Goal: Transaction & Acquisition: Book appointment/travel/reservation

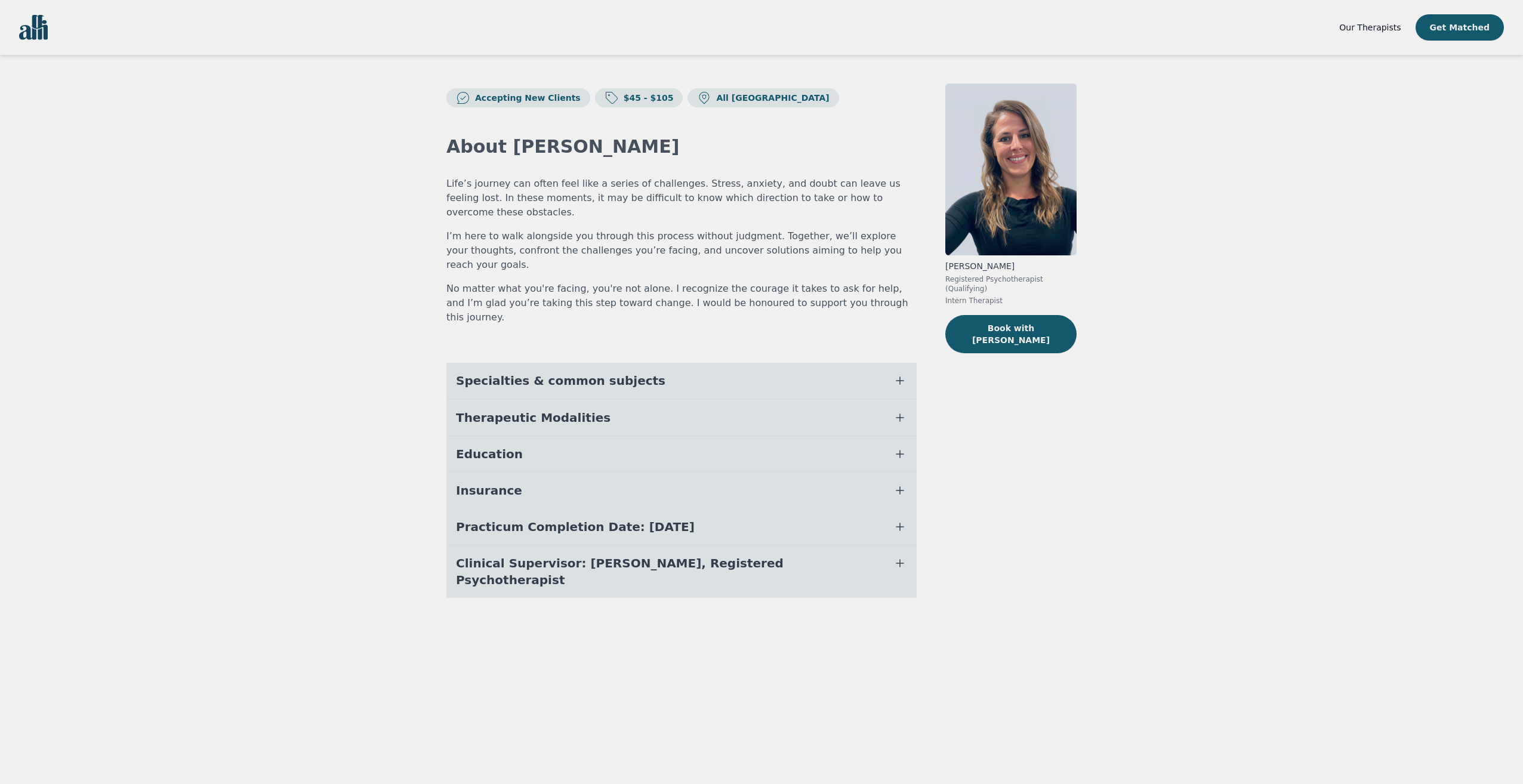
click at [596, 436] on button "Education" at bounding box center [681, 454] width 470 height 35
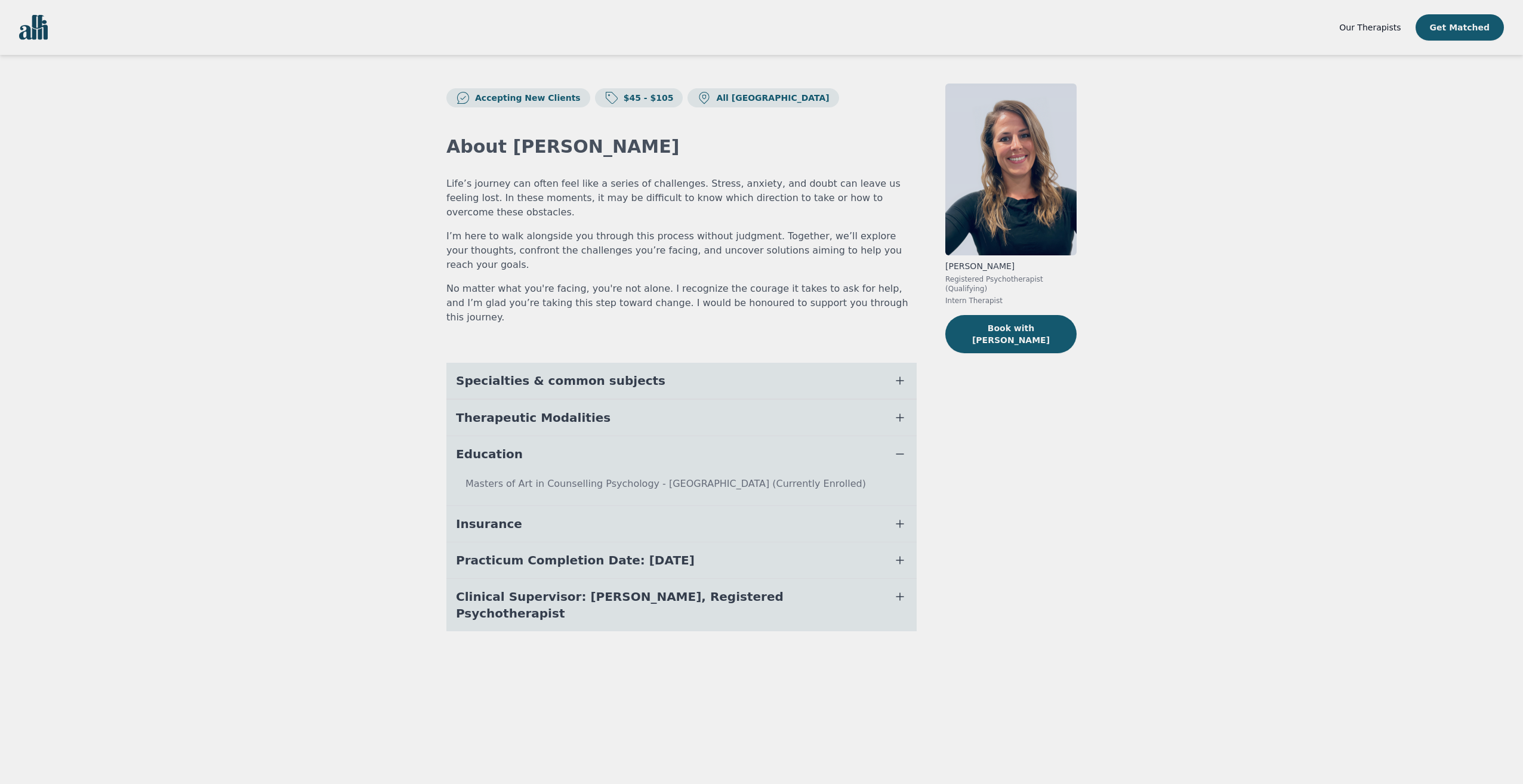
click at [596, 436] on button "Education" at bounding box center [681, 454] width 470 height 35
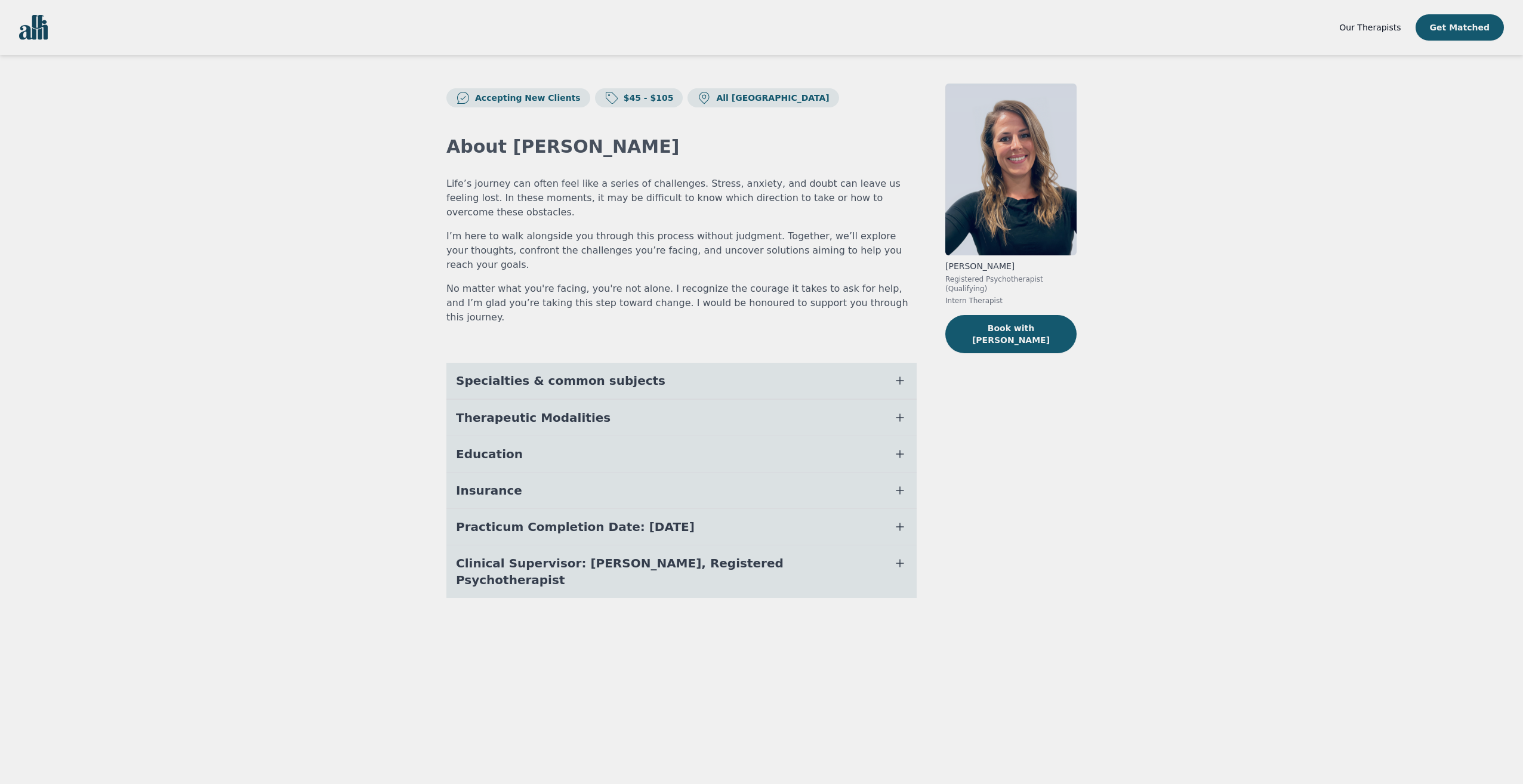
click at [615, 373] on span "Specialties & common subjects" at bounding box center [560, 381] width 209 height 16
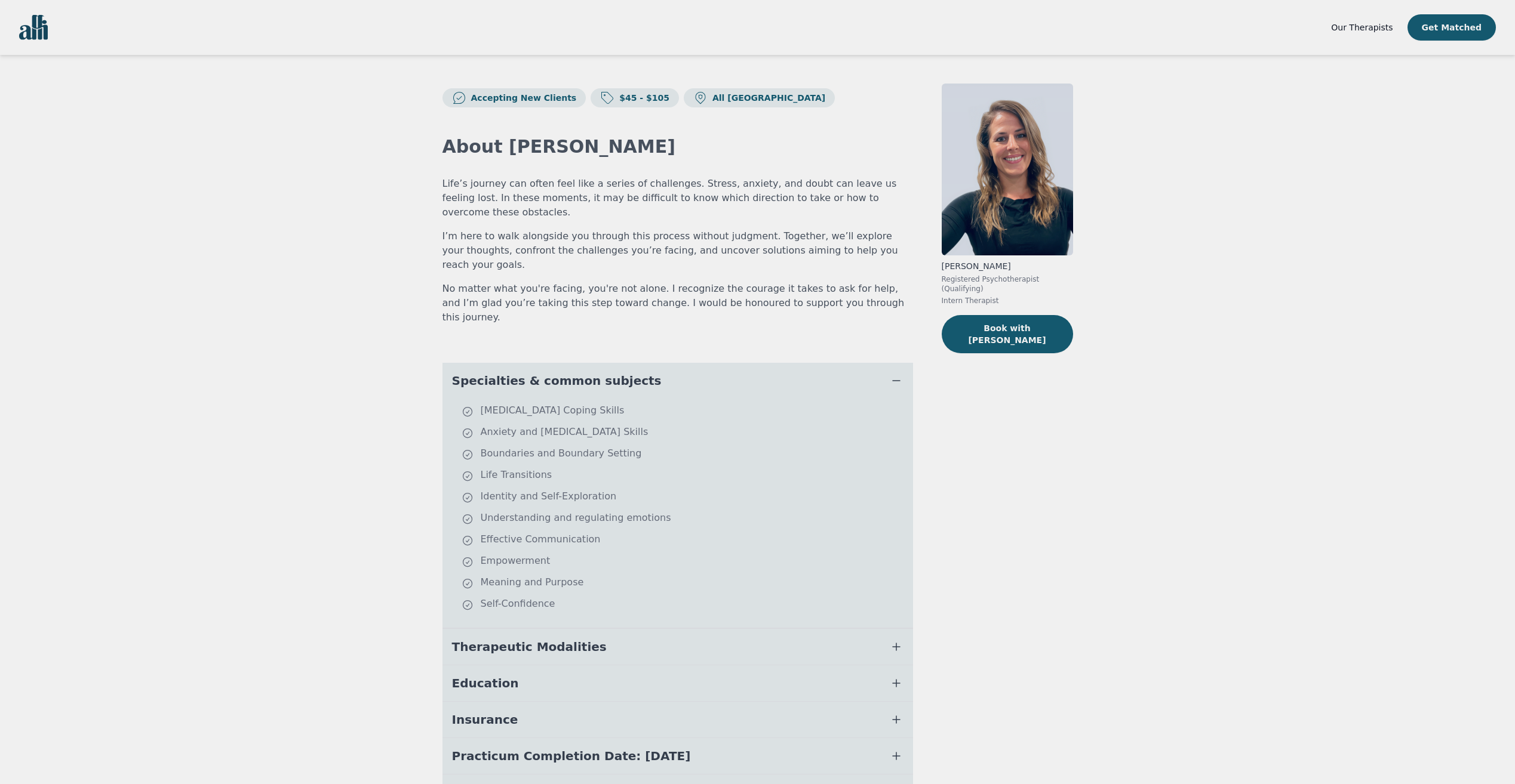
click at [1007, 204] on img at bounding box center [1007, 169] width 131 height 172
click at [1012, 321] on button "Book with [PERSON_NAME]" at bounding box center [1007, 334] width 131 height 38
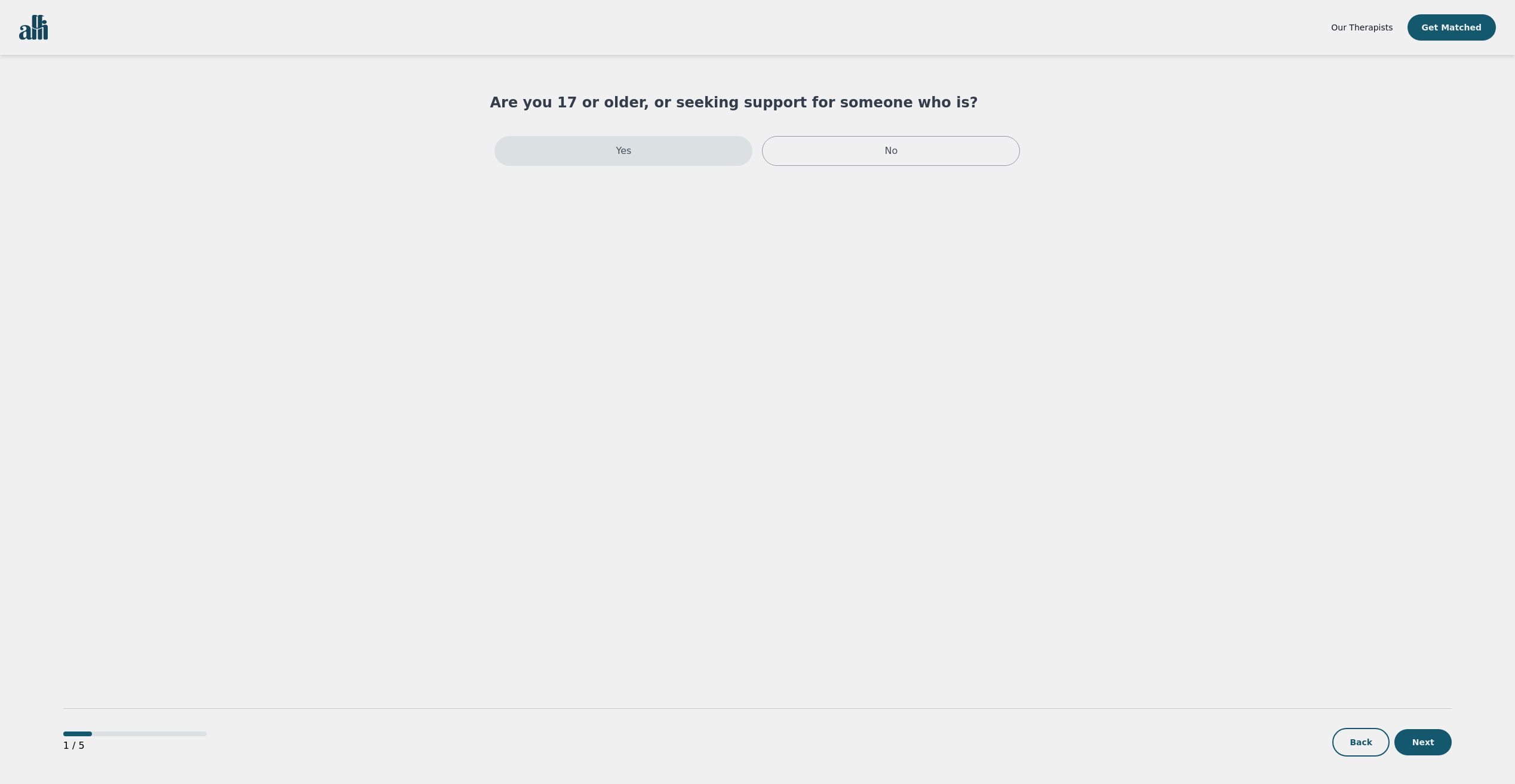
click at [668, 149] on div "Yes" at bounding box center [623, 151] width 258 height 30
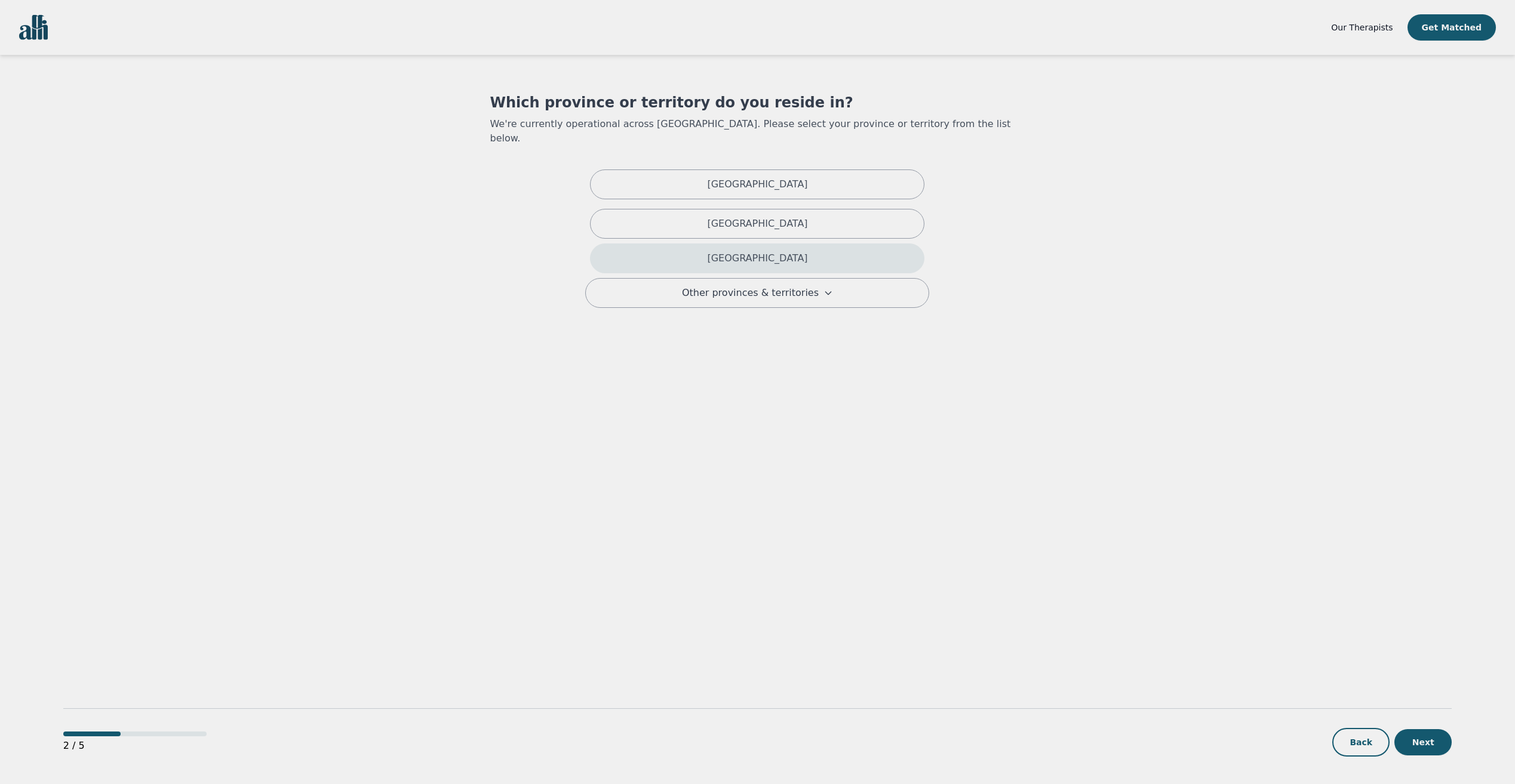
click at [679, 244] on div "[GEOGRAPHIC_DATA]" at bounding box center [757, 259] width 335 height 30
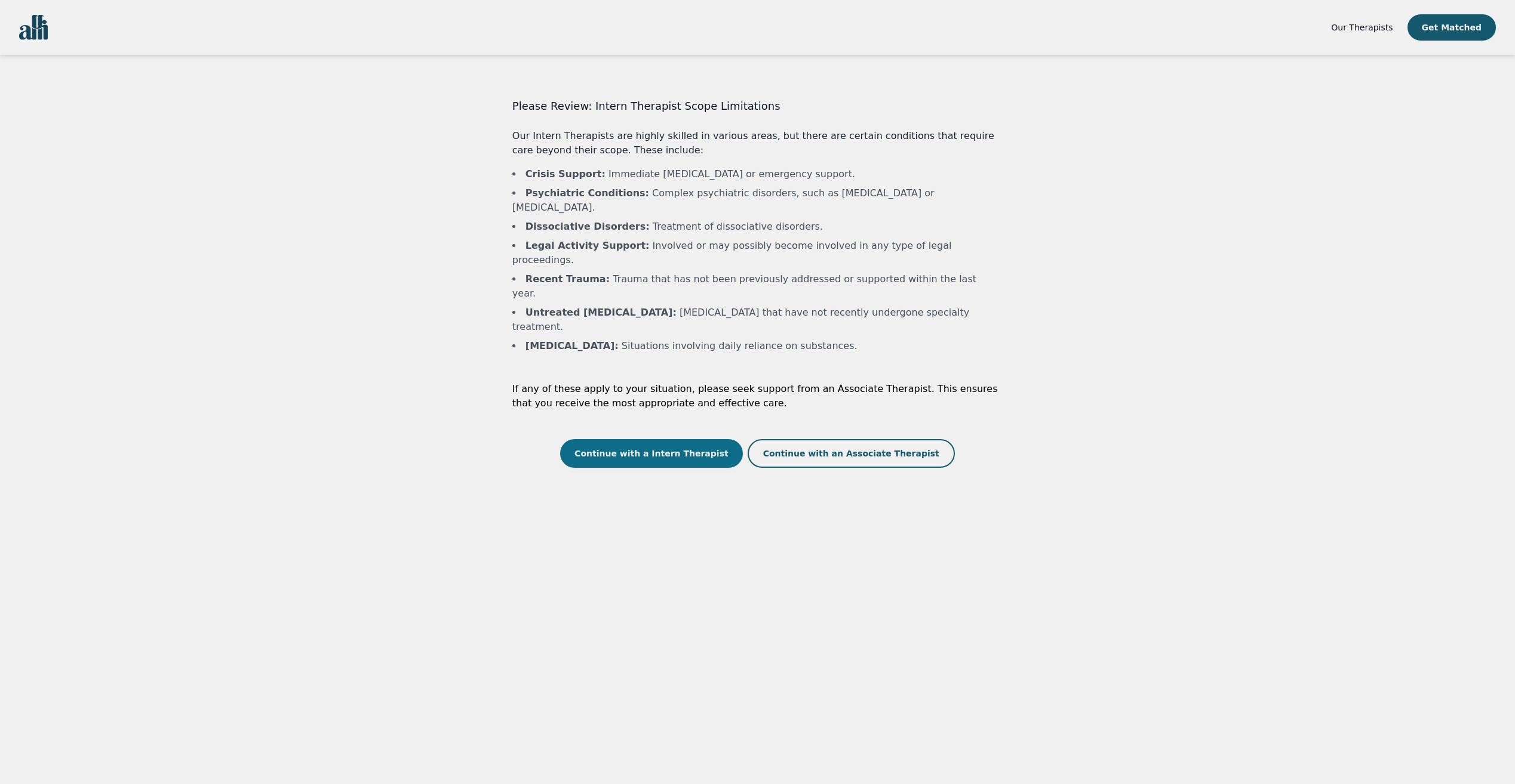
click at [665, 439] on button "Continue with a Intern Therapist" at bounding box center [651, 454] width 183 height 29
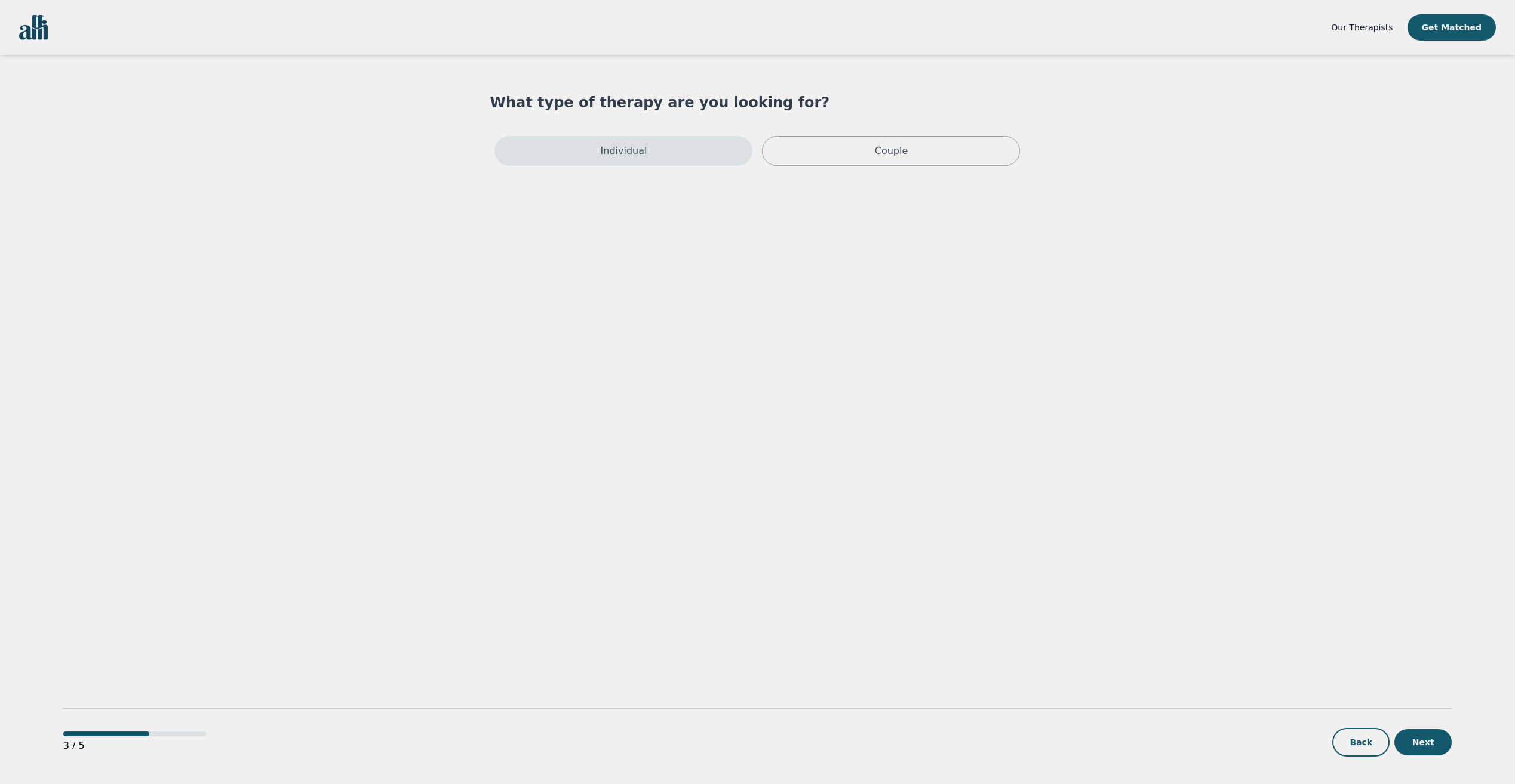
click at [603, 163] on div "Individual" at bounding box center [623, 151] width 258 height 30
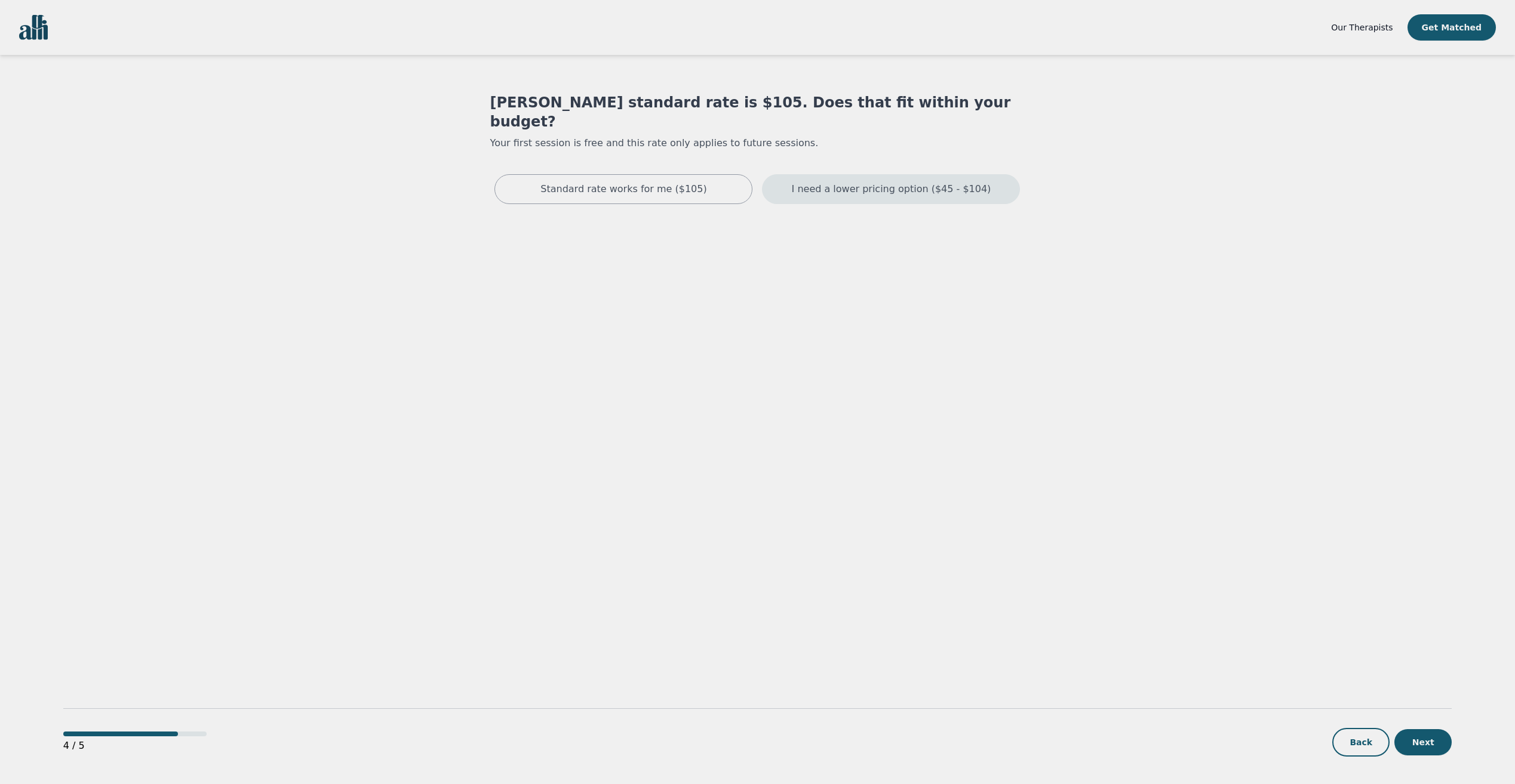
click at [819, 182] on p "I need a lower pricing option ($45 - $104)" at bounding box center [892, 189] width 199 height 14
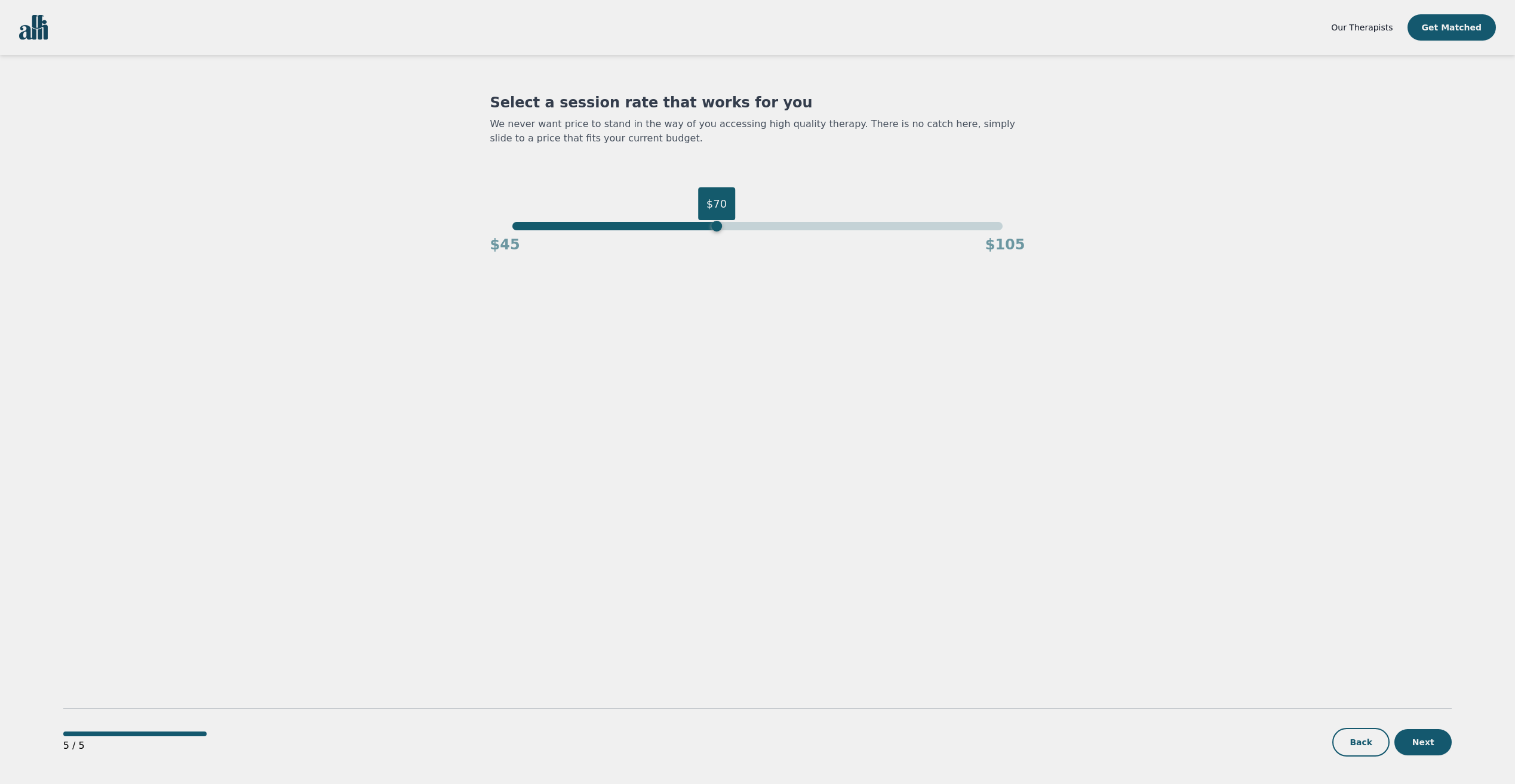
drag, startPoint x: 993, startPoint y: 225, endPoint x: 720, endPoint y: 230, distance: 273.0
click at [720, 230] on div "$70" at bounding box center [757, 226] width 490 height 8
click at [1406, 745] on button "Next" at bounding box center [1423, 742] width 57 height 26
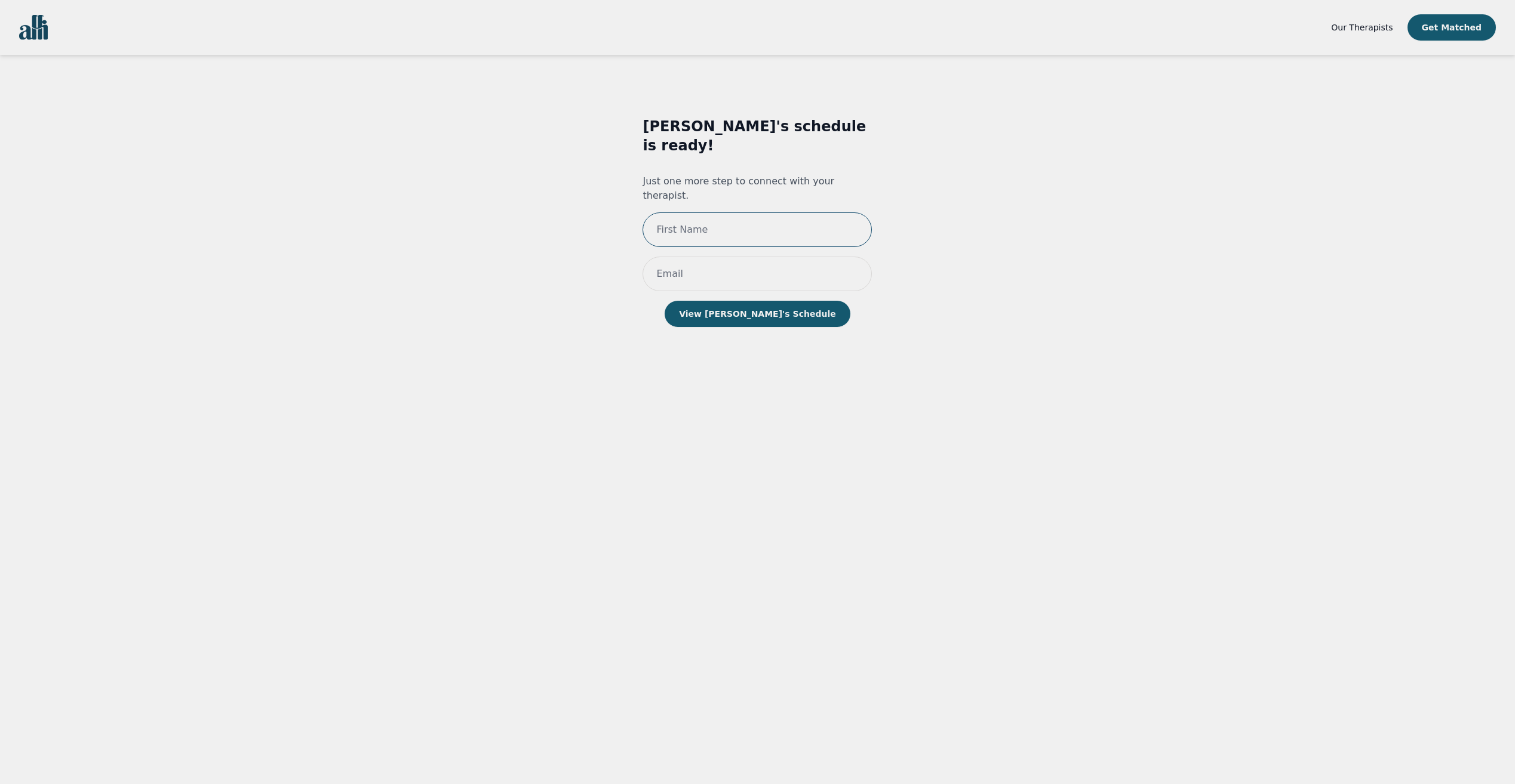
click at [746, 212] on input "text" at bounding box center [757, 229] width 229 height 35
type input "Max"
type input "[PERSON_NAME][EMAIL_ADDRESS][DOMAIN_NAME]"
click at [738, 301] on button "View [PERSON_NAME]'s Schedule" at bounding box center [756, 314] width 185 height 26
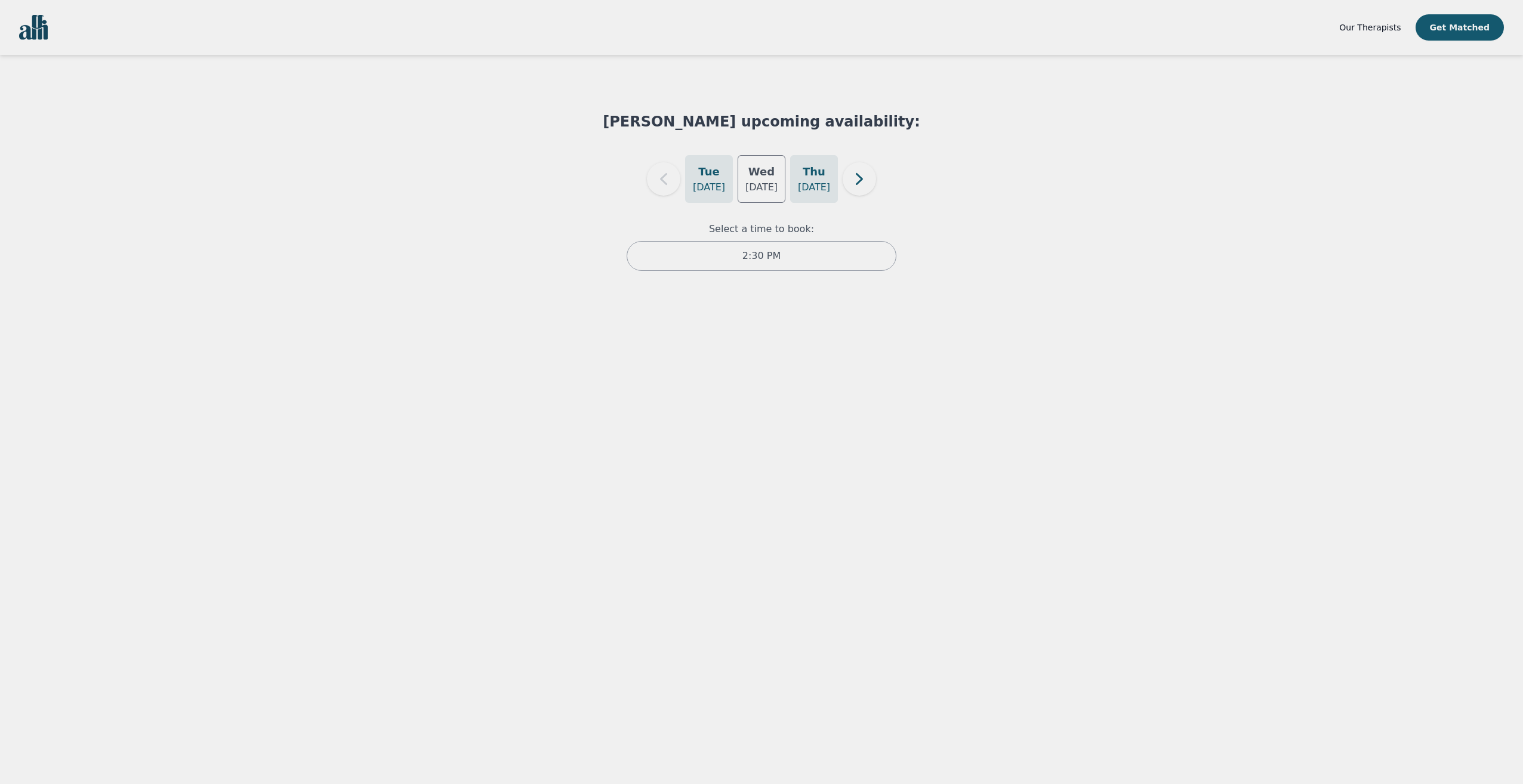
click at [795, 160] on div "[DATE]" at bounding box center [814, 179] width 48 height 48
click at [768, 180] on p "[DATE]" at bounding box center [761, 187] width 32 height 14
click at [809, 177] on h5 "Thu" at bounding box center [813, 172] width 23 height 16
click at [704, 178] on h5 "Tue" at bounding box center [708, 172] width 21 height 16
click at [758, 173] on h5 "Wed" at bounding box center [762, 172] width 26 height 16
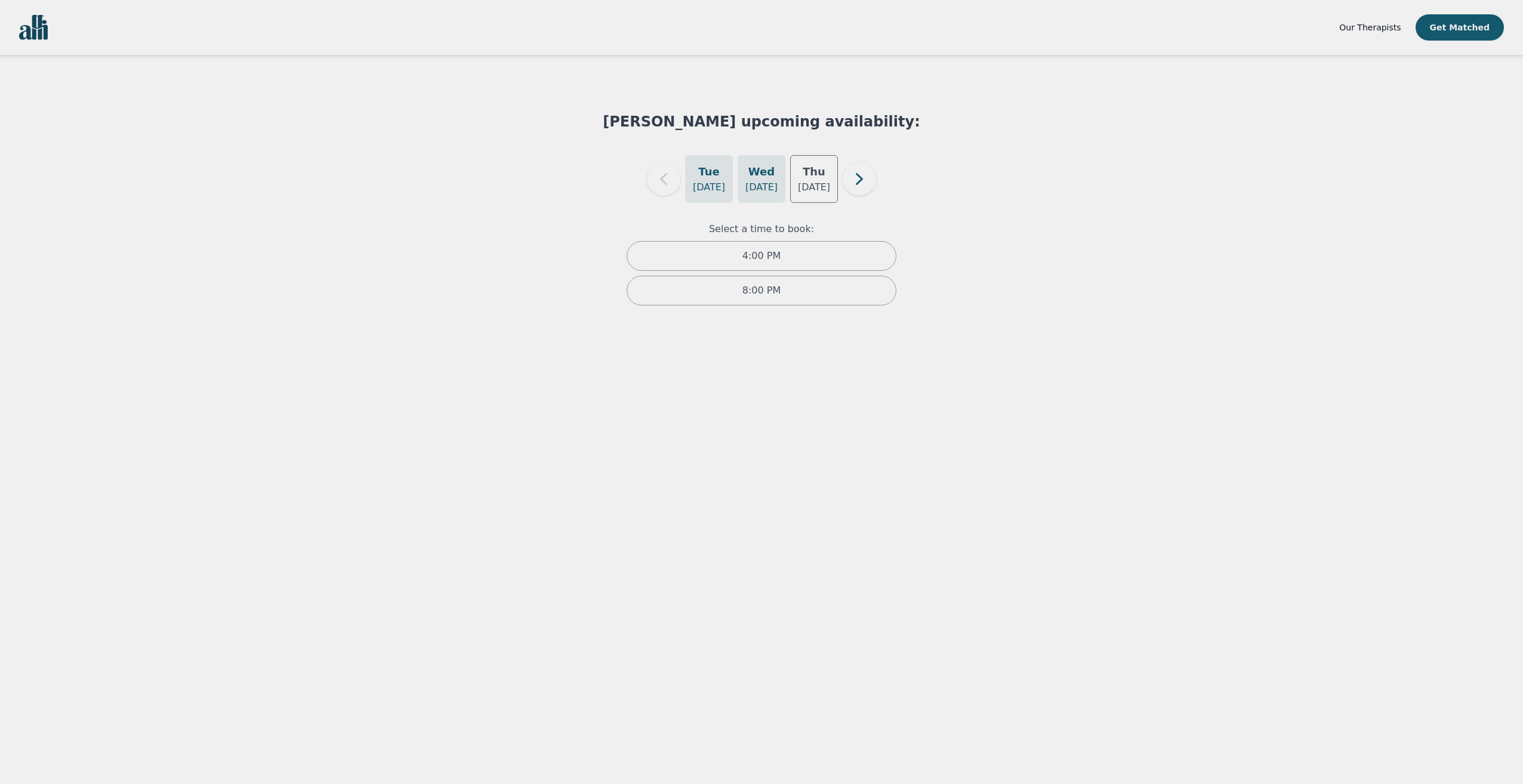
click at [711, 177] on h5 "Tue" at bounding box center [708, 172] width 21 height 16
click at [816, 184] on p "[DATE]" at bounding box center [813, 187] width 32 height 14
click at [866, 181] on icon "button" at bounding box center [859, 179] width 24 height 24
click at [768, 165] on h5 "Tue" at bounding box center [761, 172] width 21 height 16
click at [819, 173] on h5 "Wed" at bounding box center [814, 172] width 26 height 16
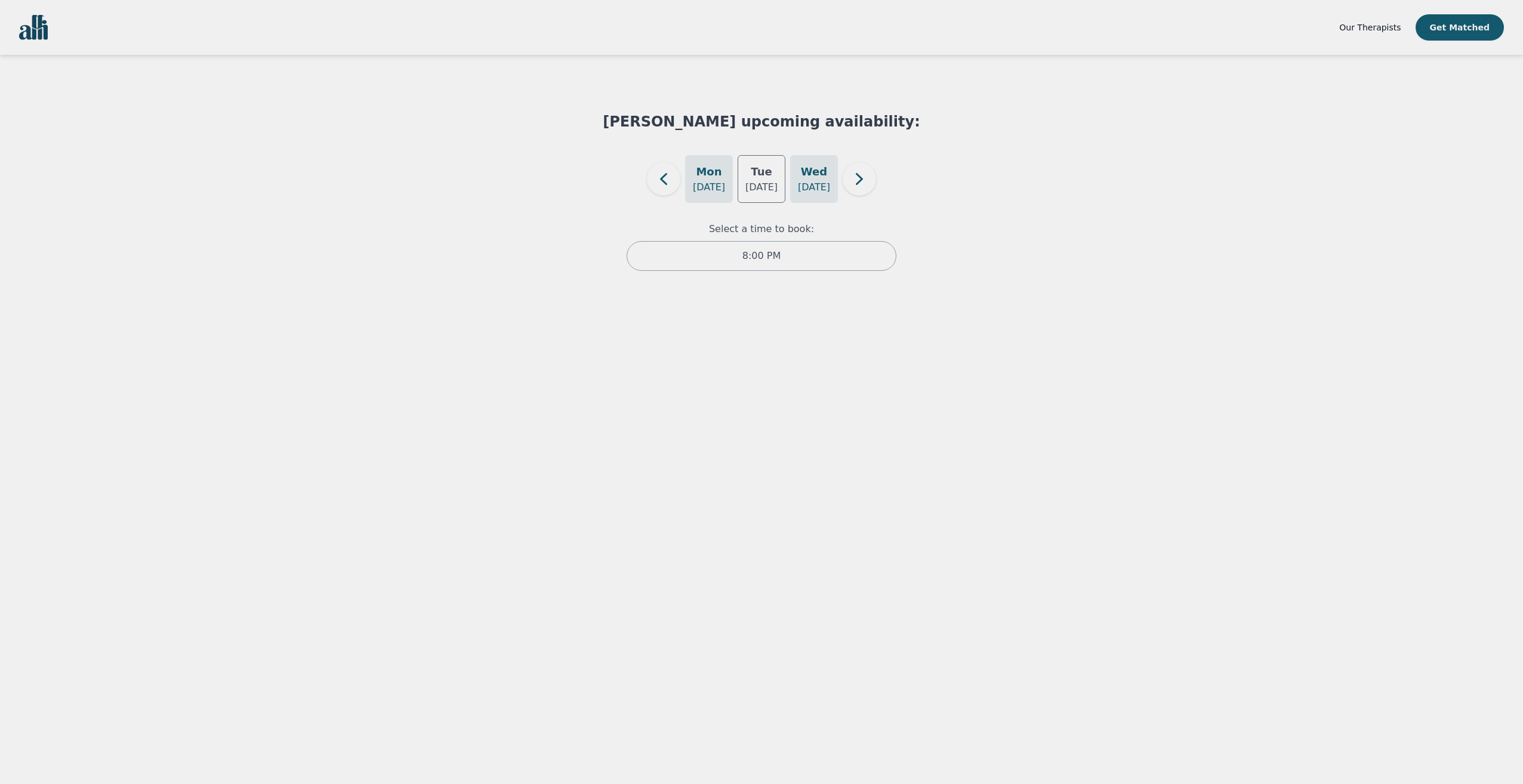
click at [716, 177] on h5 "Mon" at bounding box center [709, 172] width 26 height 16
click at [653, 182] on icon "button" at bounding box center [663, 179] width 24 height 24
click at [1146, 295] on html "Our Therapists Get Matched [PERSON_NAME] upcoming availability: [DATE] [DATE] […" at bounding box center [762, 147] width 1523 height 295
click at [762, 188] on p "[DATE]" at bounding box center [761, 187] width 32 height 14
click at [814, 188] on p "[DATE]" at bounding box center [813, 187] width 32 height 14
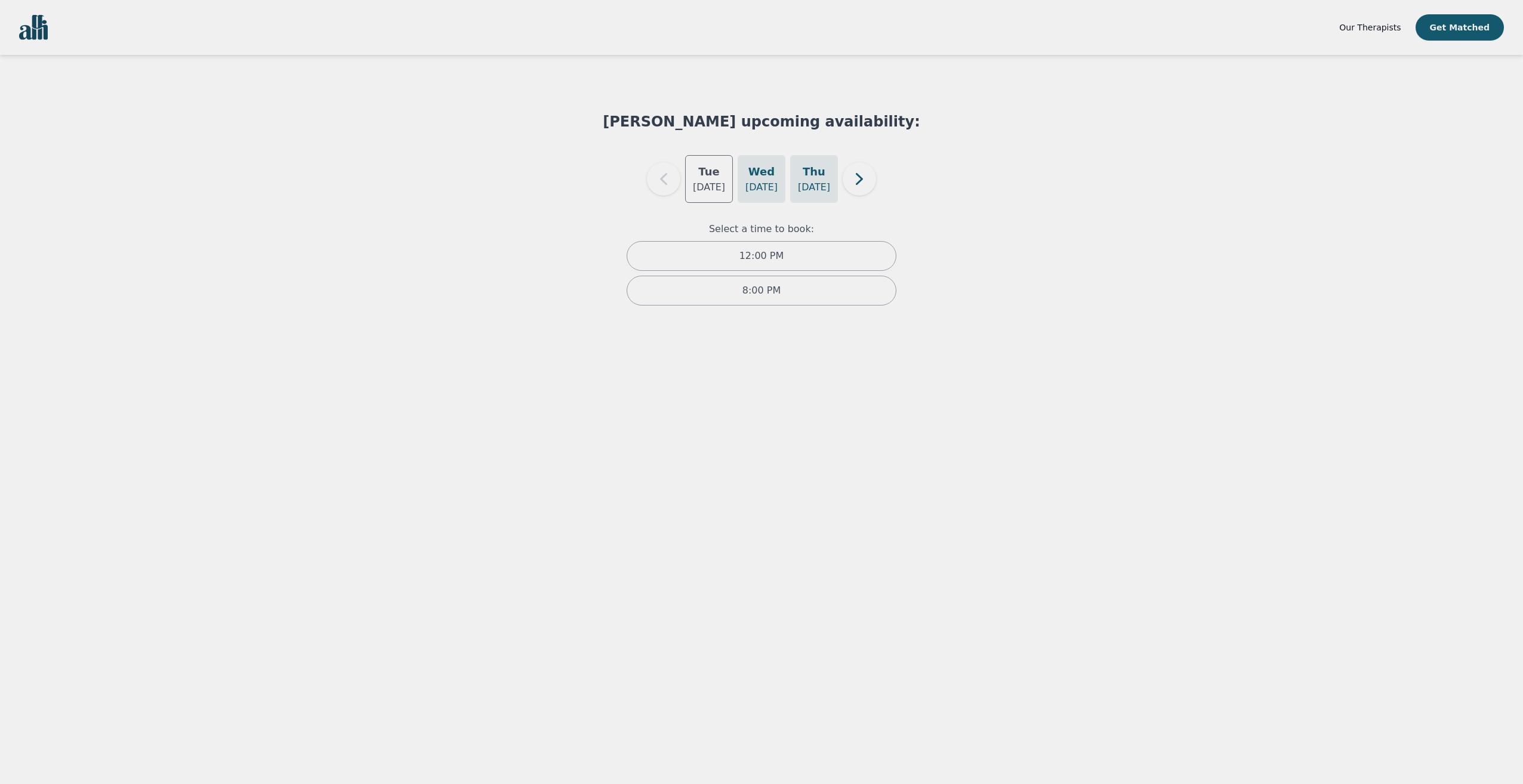
click at [774, 185] on p "[DATE]" at bounding box center [761, 187] width 32 height 14
click at [693, 183] on div "[DATE]" at bounding box center [709, 179] width 48 height 48
click at [757, 174] on h5 "Wed" at bounding box center [762, 172] width 26 height 16
click at [699, 177] on div "[DATE]" at bounding box center [709, 179] width 48 height 48
click at [760, 169] on h5 "Wed" at bounding box center [762, 172] width 26 height 16
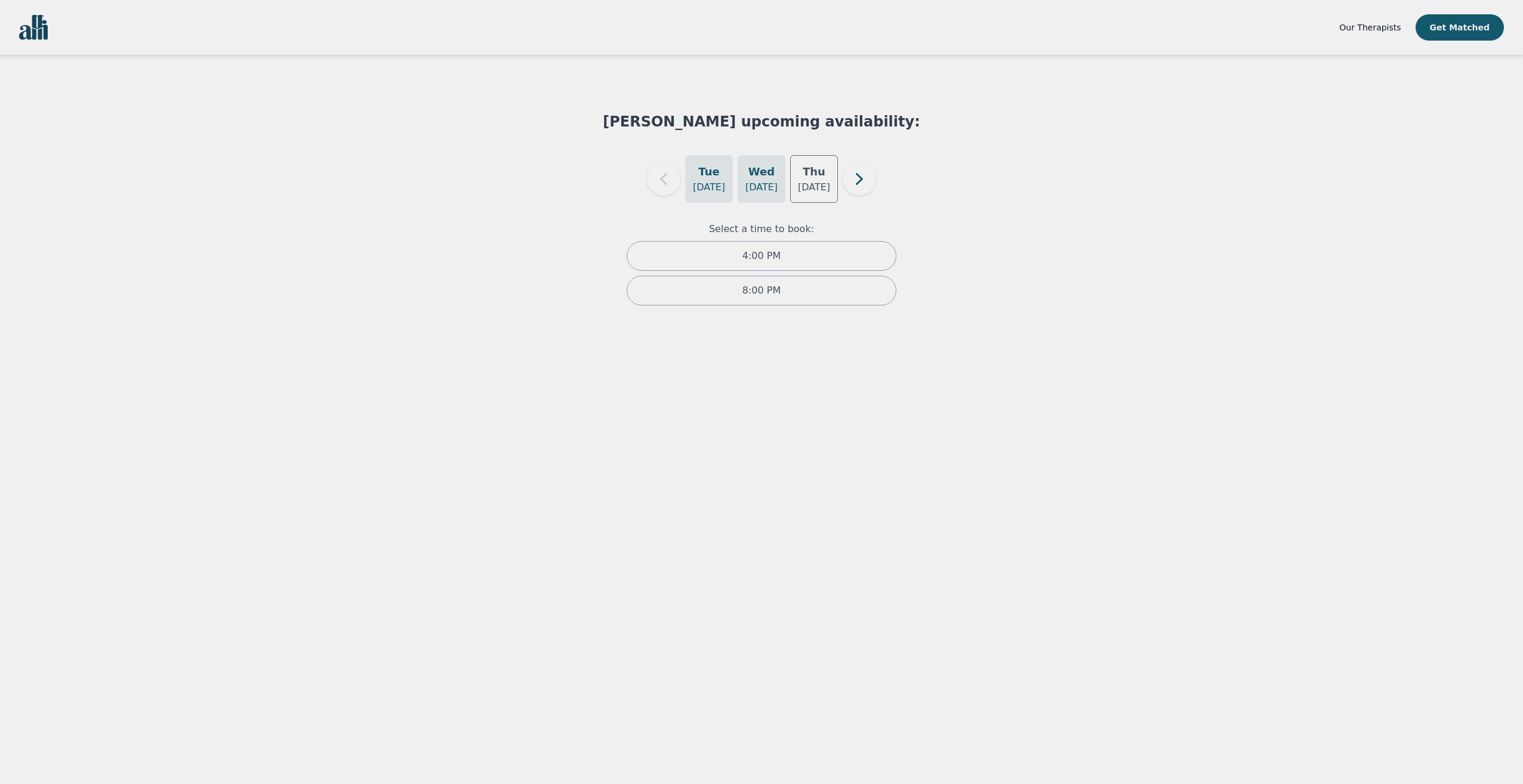
click at [691, 161] on div "[DATE]" at bounding box center [709, 179] width 48 height 48
click at [743, 169] on div "[DATE]" at bounding box center [762, 179] width 48 height 48
click at [711, 248] on div "4:00 PM" at bounding box center [761, 256] width 270 height 30
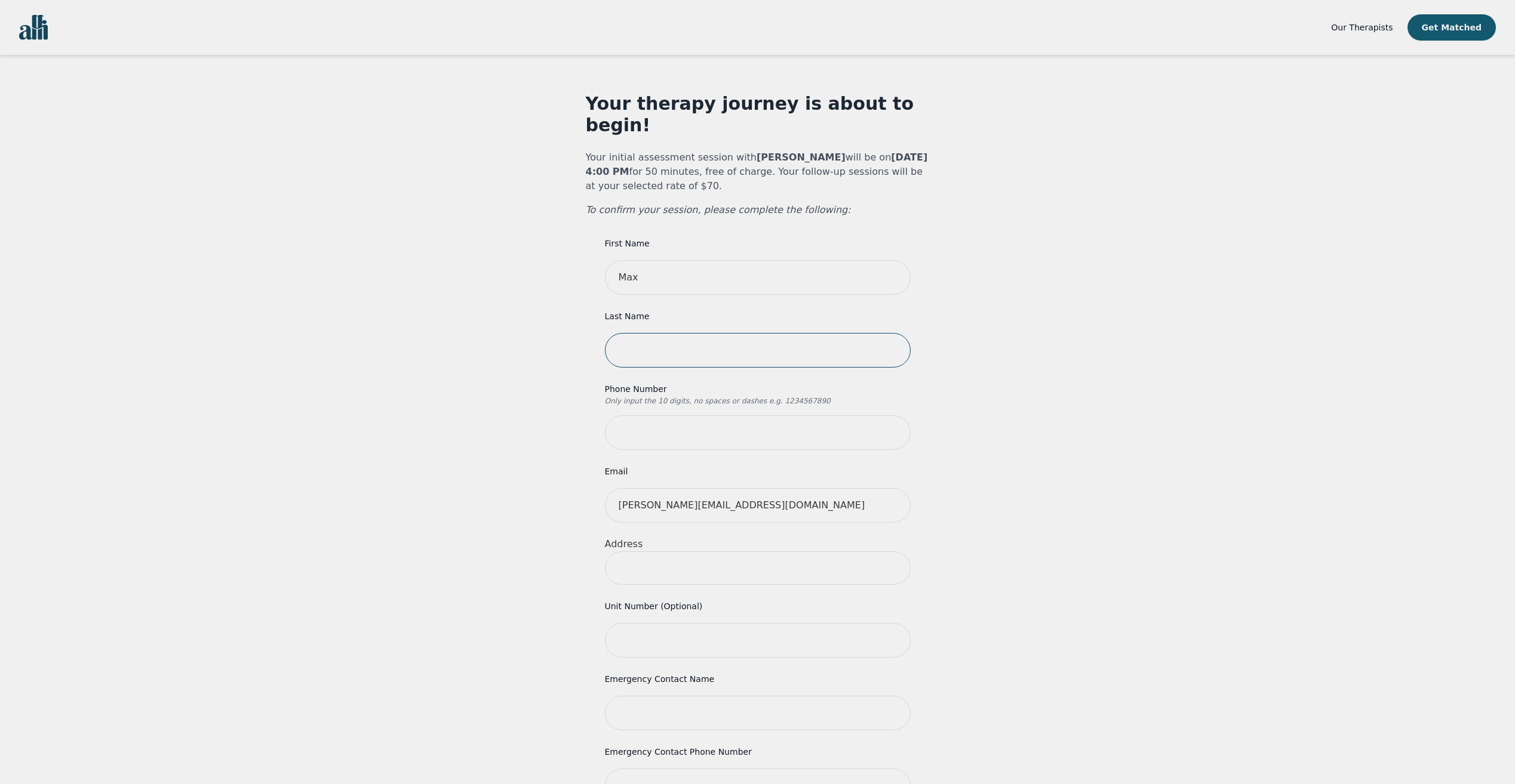
click at [668, 333] on input "text" at bounding box center [758, 350] width 306 height 35
type input "[PERSON_NAME]"
type input "[STREET_ADDRESS]"
click at [641, 416] on input "tel" at bounding box center [758, 433] width 306 height 35
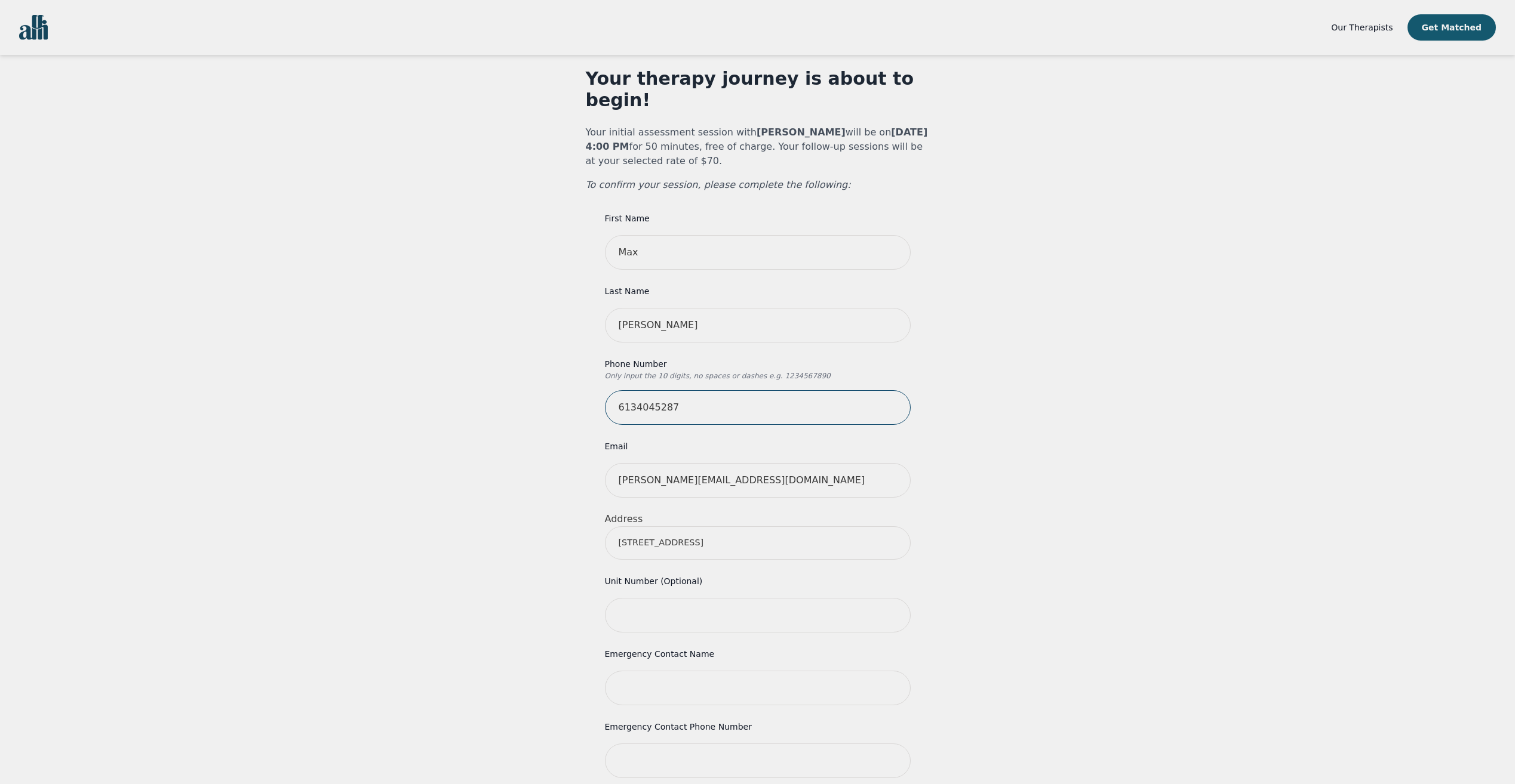
scroll to position [119, 0]
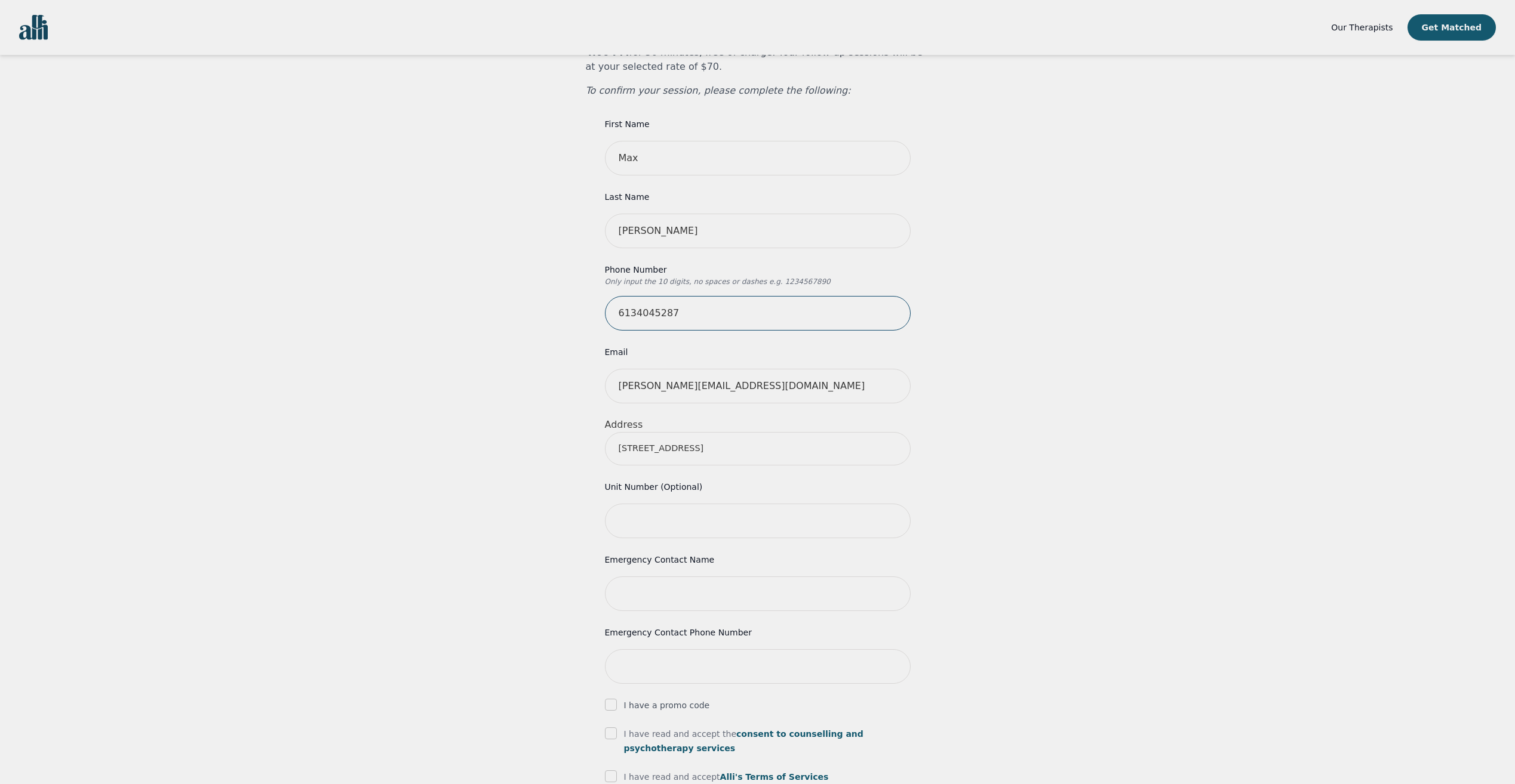
type input "6134045287"
click at [632, 432] on input "[STREET_ADDRESS]" at bounding box center [758, 448] width 306 height 33
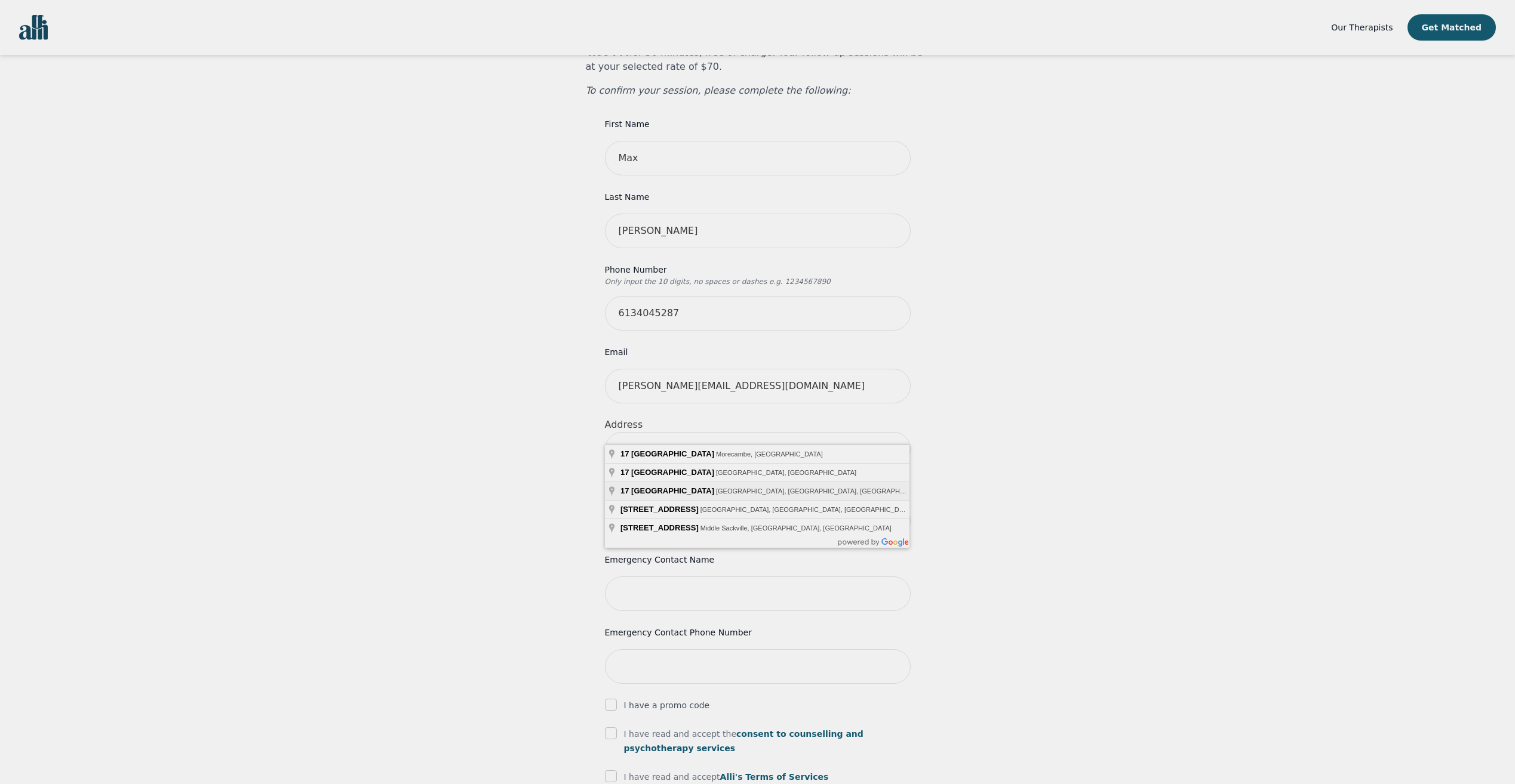
type input "[STREET_ADDRESS]"
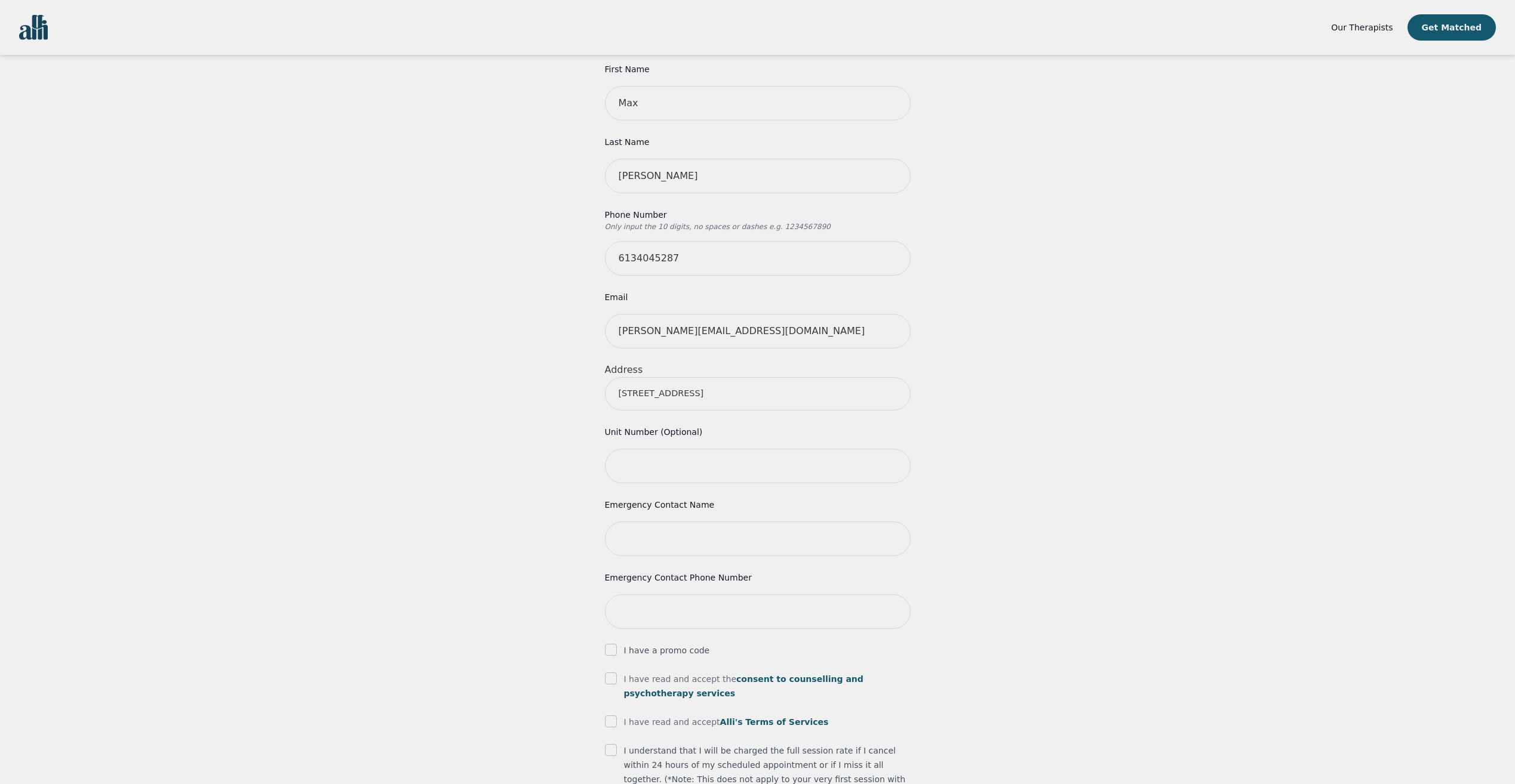
scroll to position [239, 0]
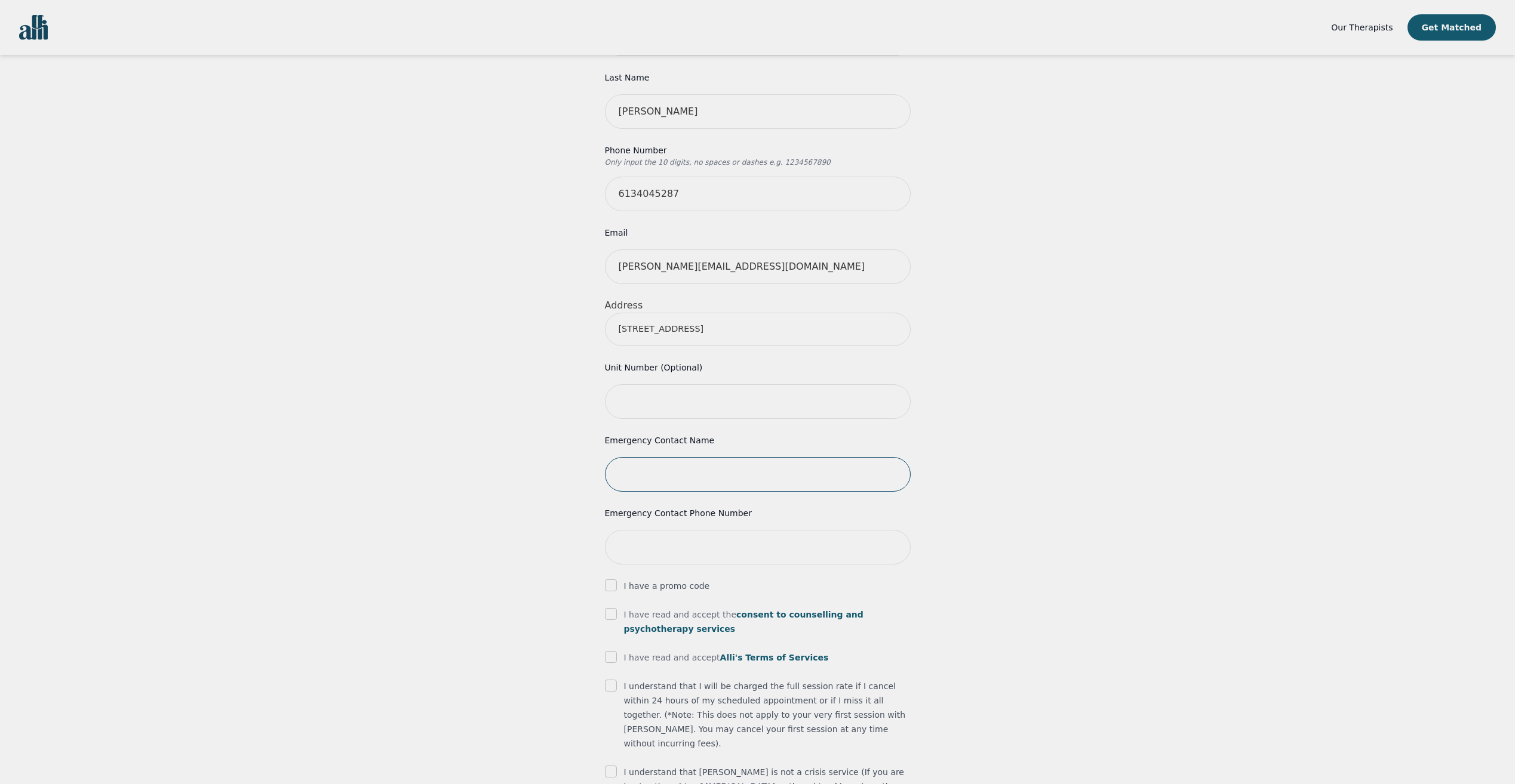
click at [679, 457] on input "text" at bounding box center [758, 474] width 306 height 35
click at [547, 439] on div "Your therapy journey is about to begin! Your initial assessment session with [P…" at bounding box center [757, 351] width 1486 height 1071
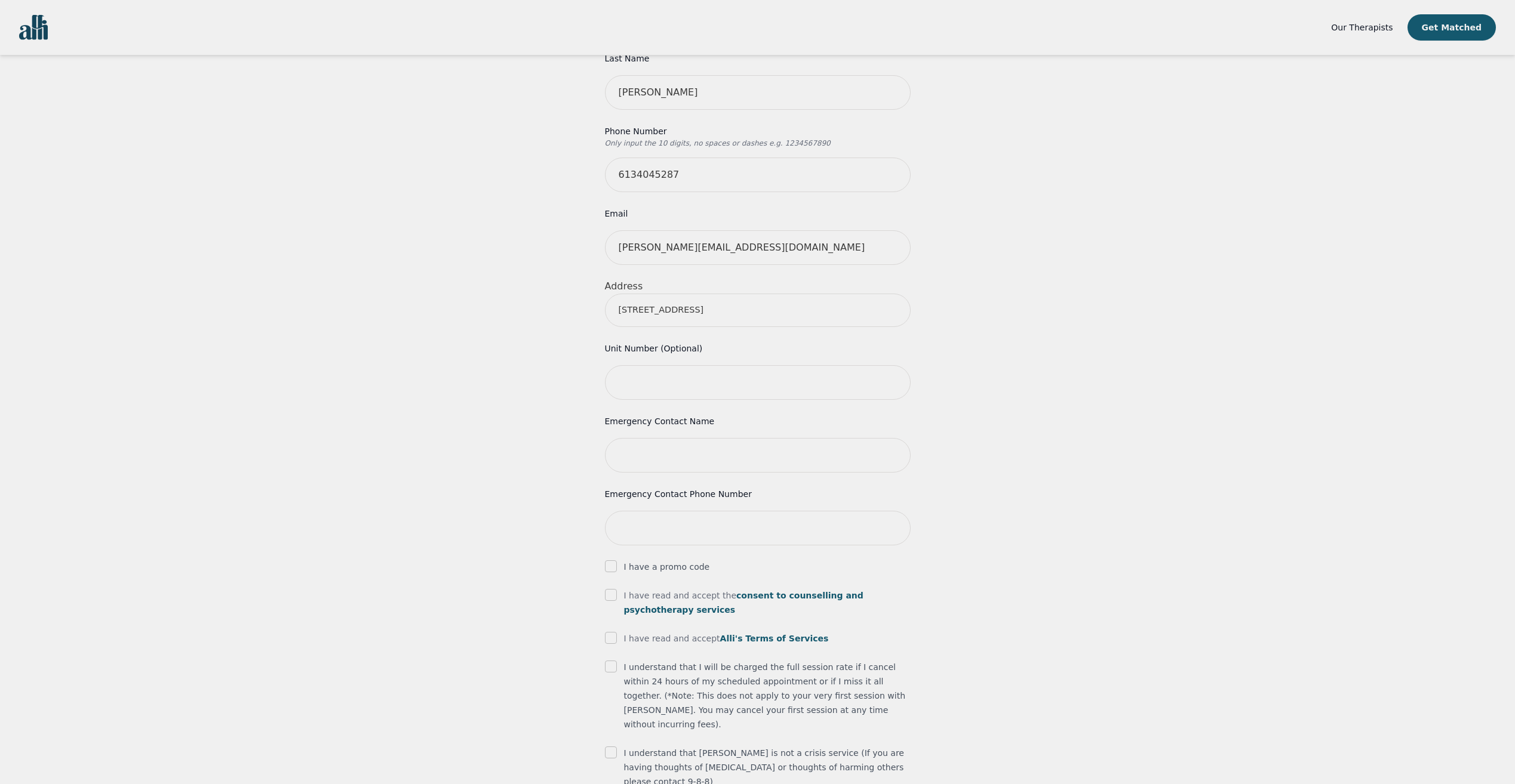
scroll to position [291, 0]
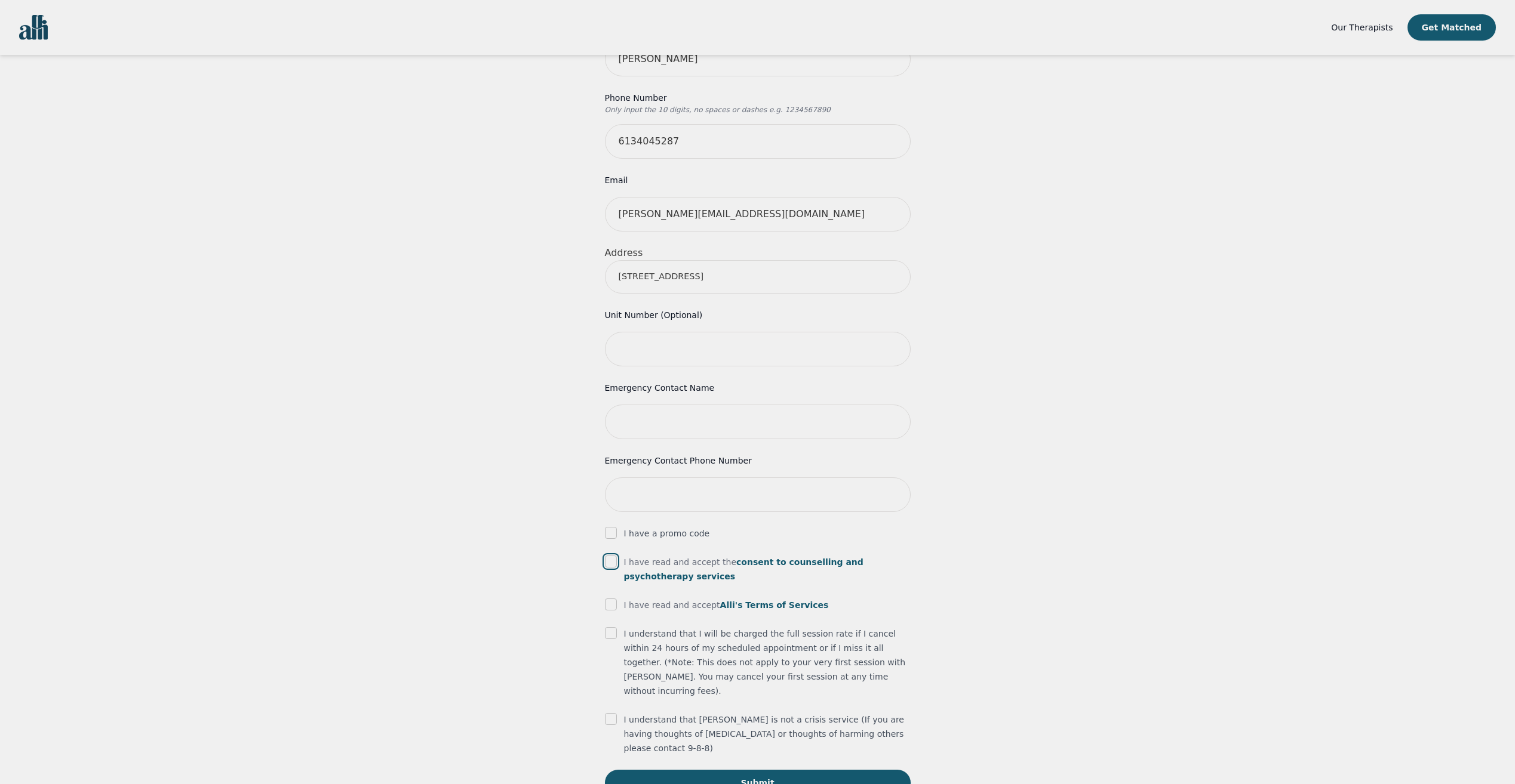
click at [612, 555] on input "checkbox" at bounding box center [610, 561] width 12 height 12
checkbox input "true"
click at [609, 598] on input "checkbox" at bounding box center [610, 604] width 12 height 12
checkbox input "true"
click at [612, 627] on input "checkbox" at bounding box center [610, 633] width 12 height 12
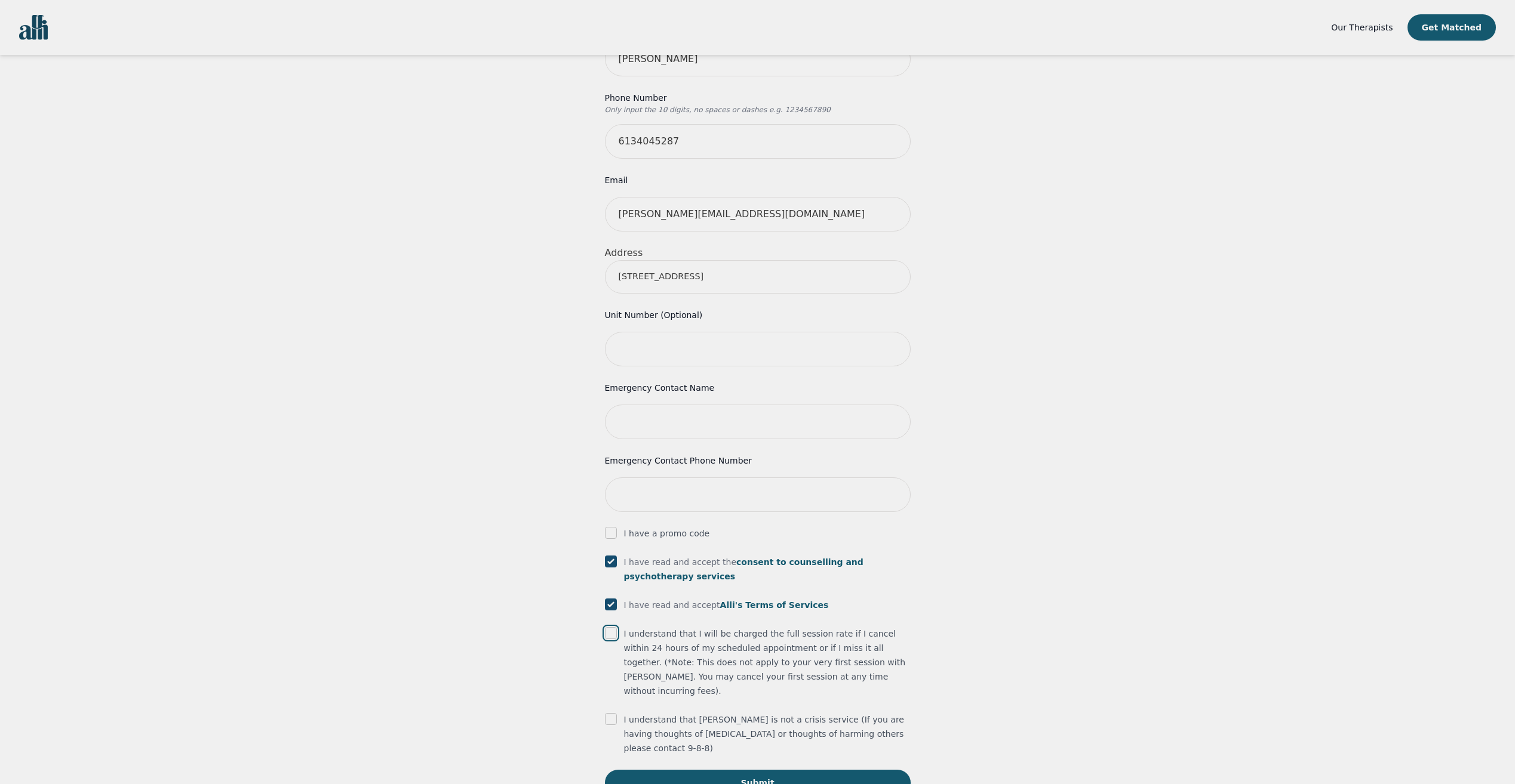
checkbox input "true"
click at [612, 713] on input "checkbox" at bounding box center [610, 718] width 12 height 12
checkbox input "true"
click at [693, 770] on button "Submit" at bounding box center [758, 783] width 306 height 26
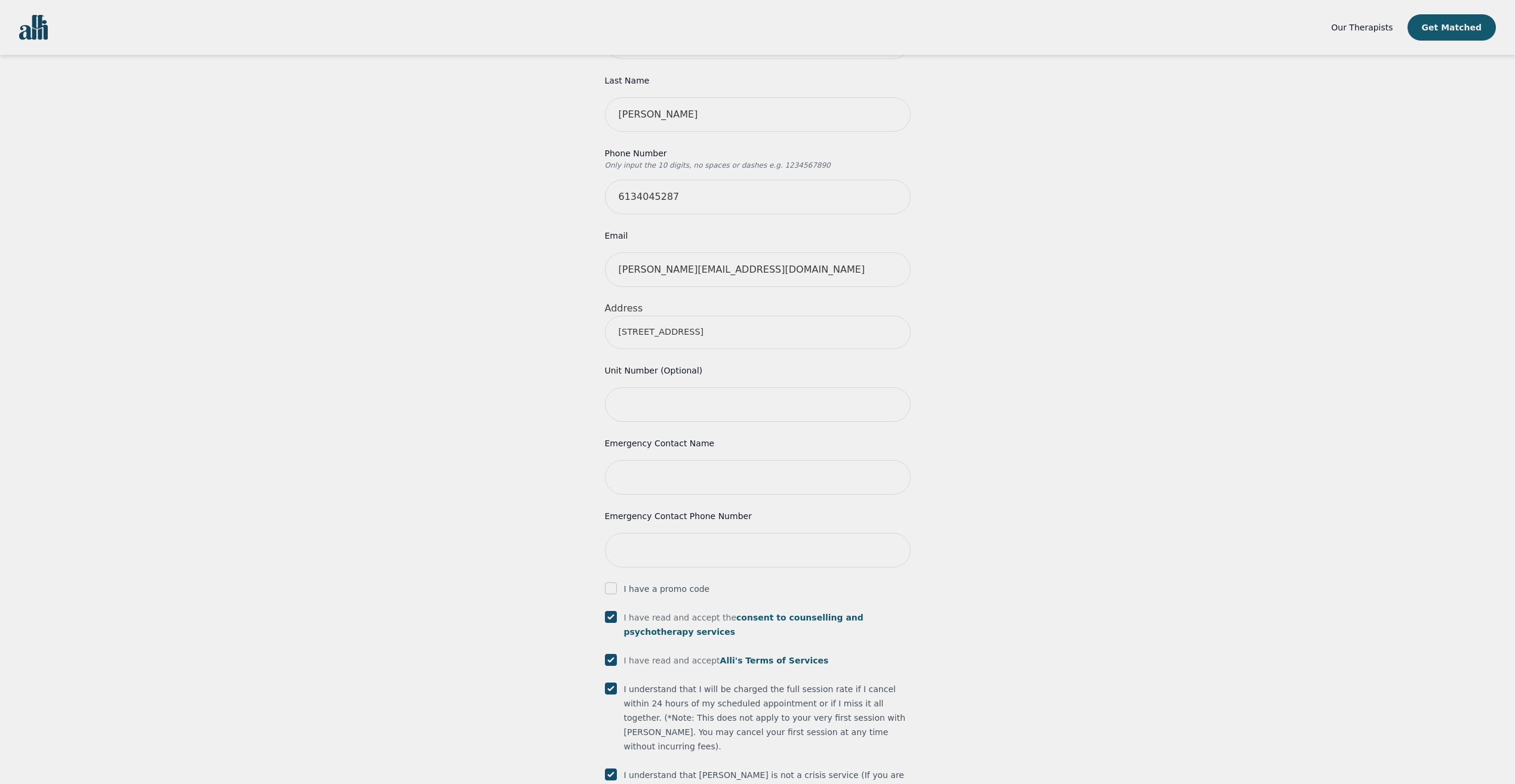
scroll to position [231, 0]
click at [661, 464] on input "text" at bounding box center [758, 481] width 306 height 35
type input "[PERSON_NAME]"
type input "6132997210"
click at [504, 529] on div "Your therapy journey is about to begin! Your initial assessment session with [P…" at bounding box center [757, 381] width 1486 height 1116
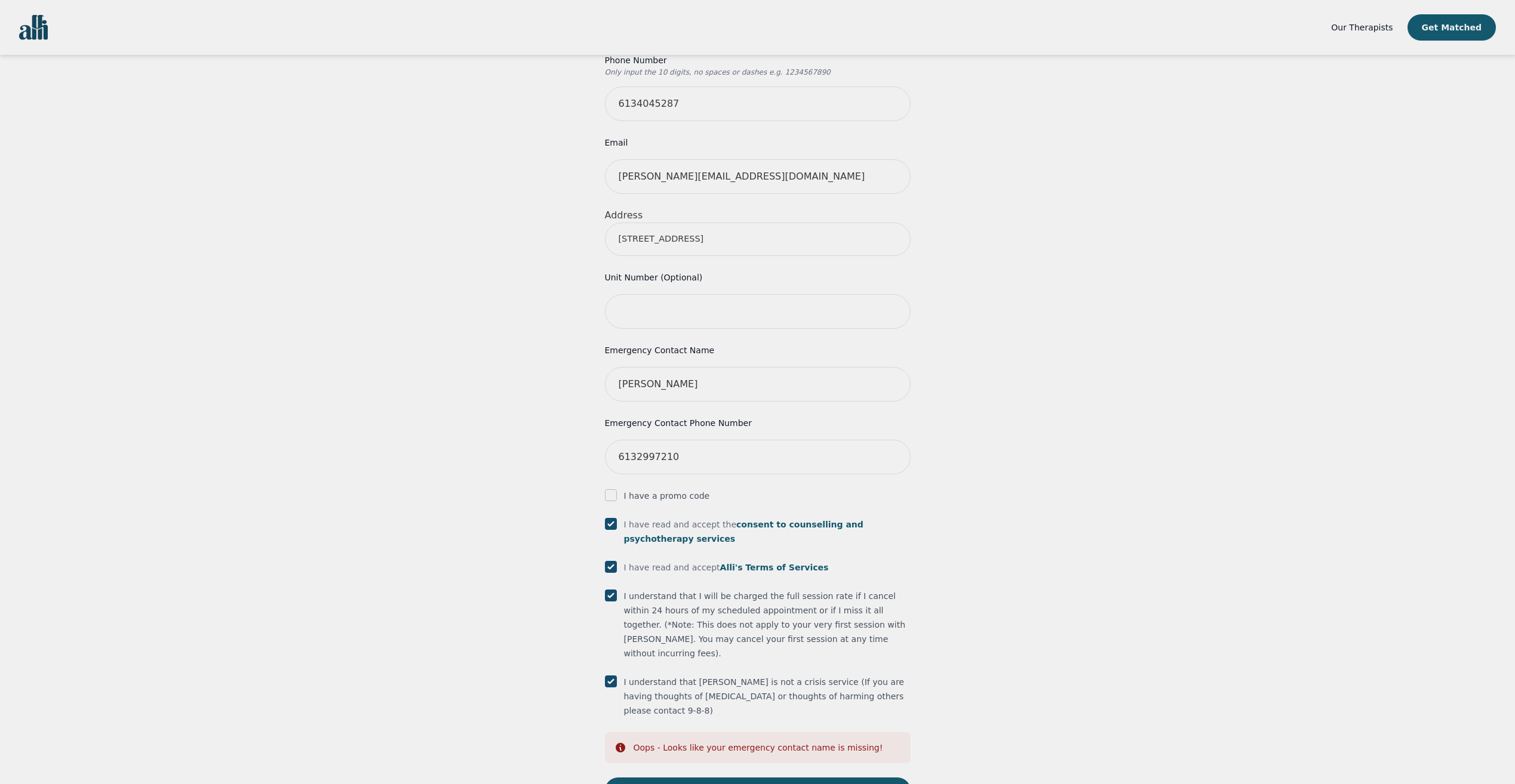
scroll to position [336, 0]
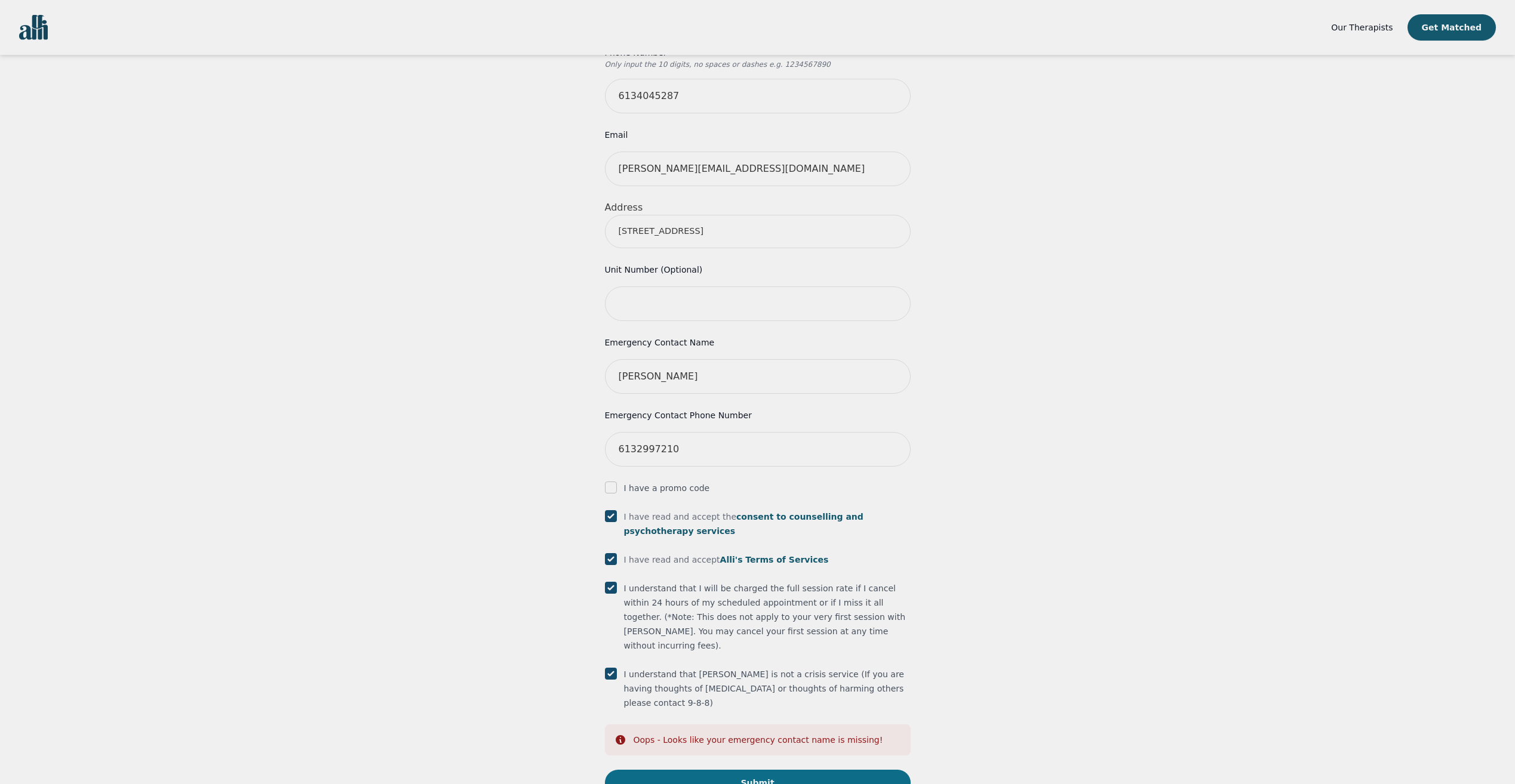
click at [643, 770] on button "Submit" at bounding box center [758, 783] width 306 height 26
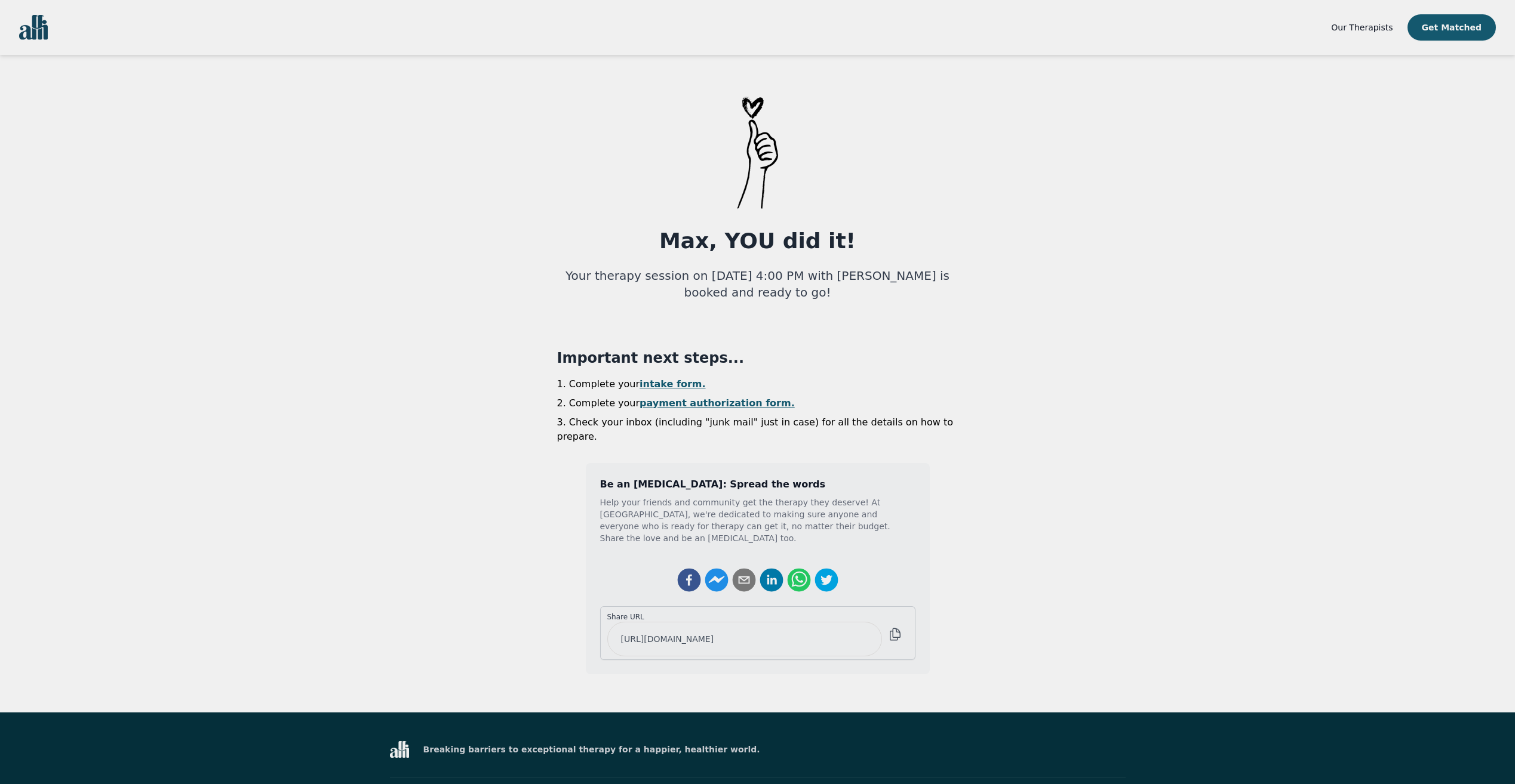
click at [657, 387] on link "intake form." at bounding box center [672, 384] width 66 height 12
click at [664, 402] on link "payment authorization form." at bounding box center [717, 403] width 155 height 12
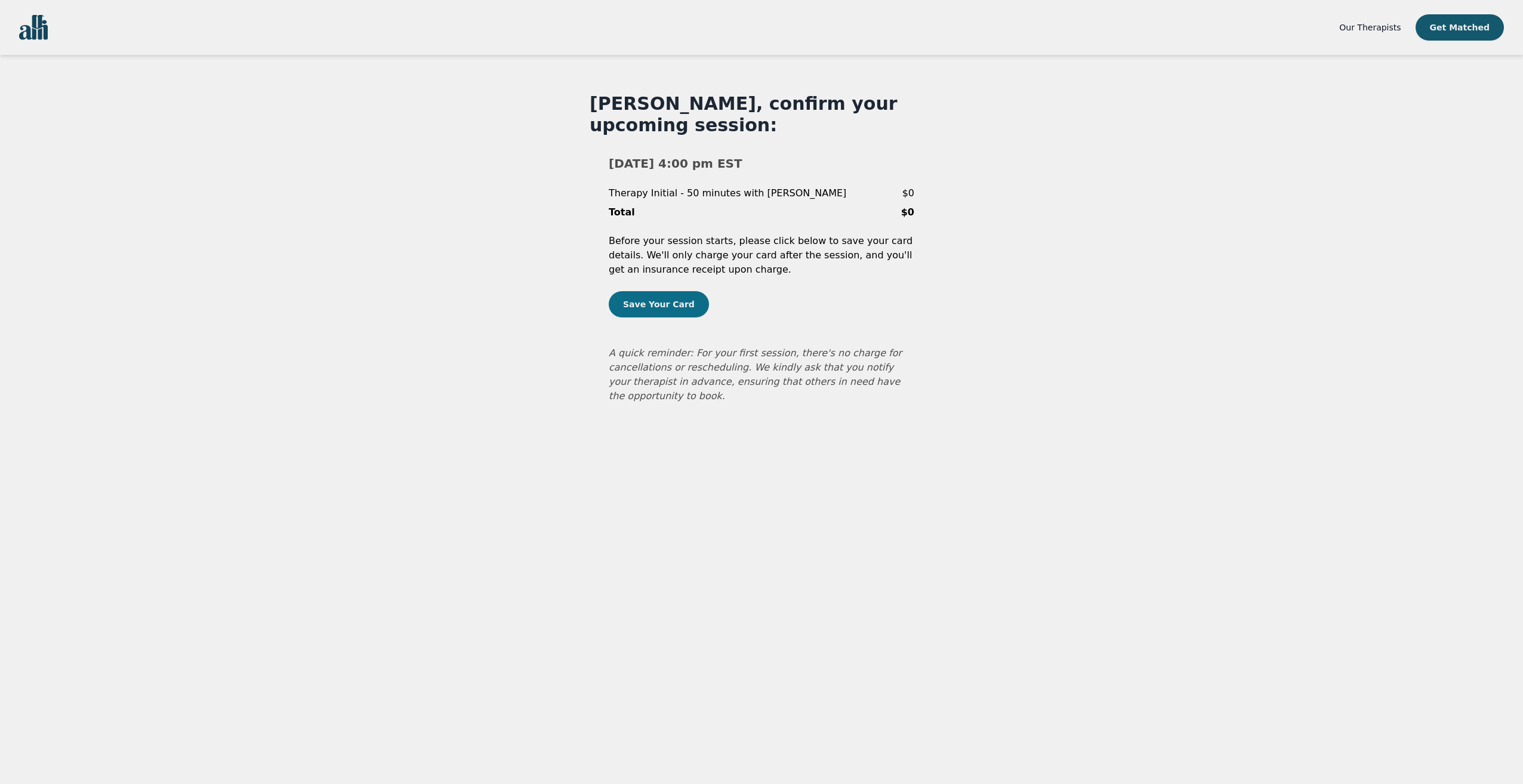
click at [669, 306] on button "Save Your Card" at bounding box center [658, 304] width 100 height 26
